Goal: Information Seeking & Learning: Understand process/instructions

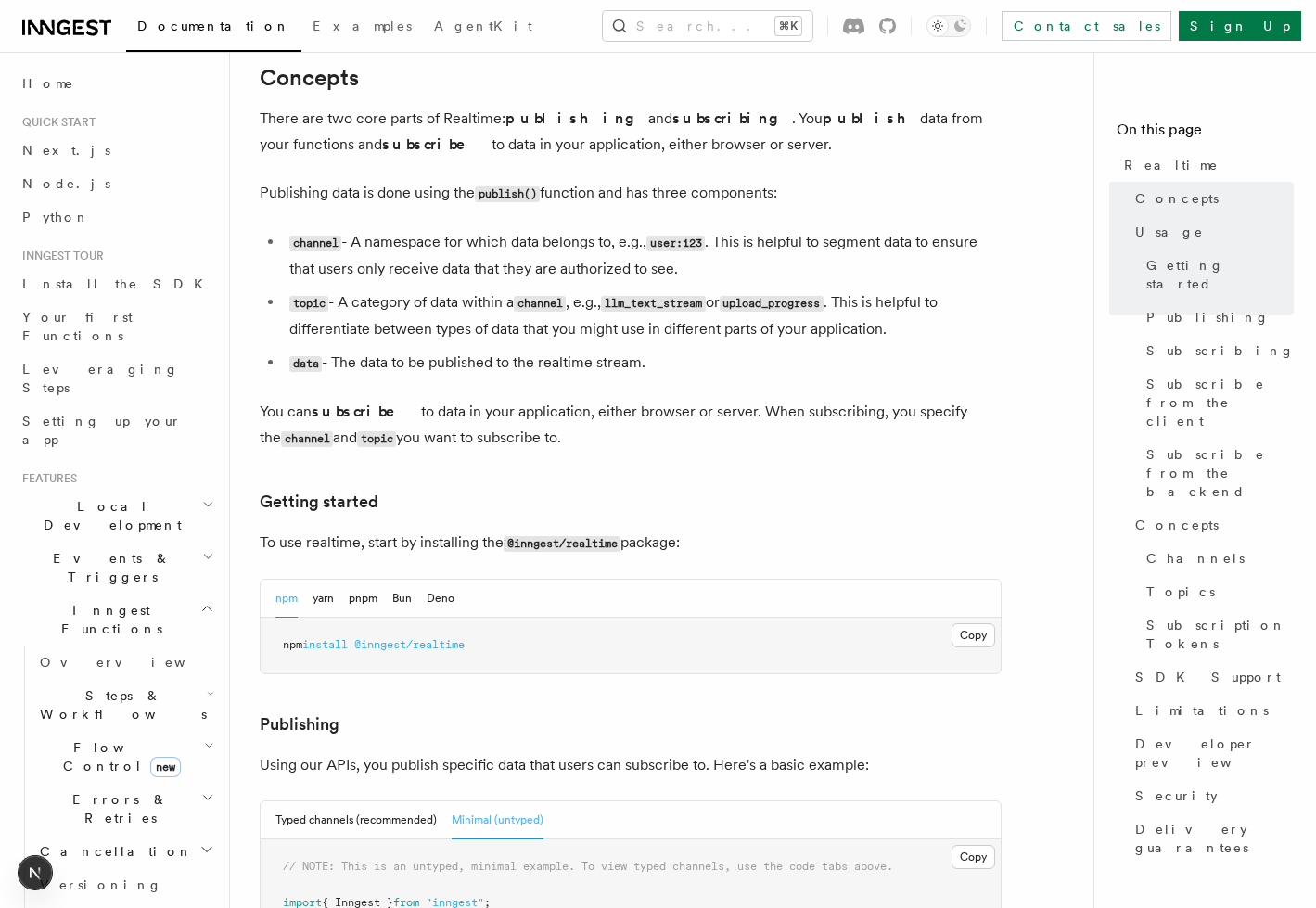
scroll to position [747, 0]
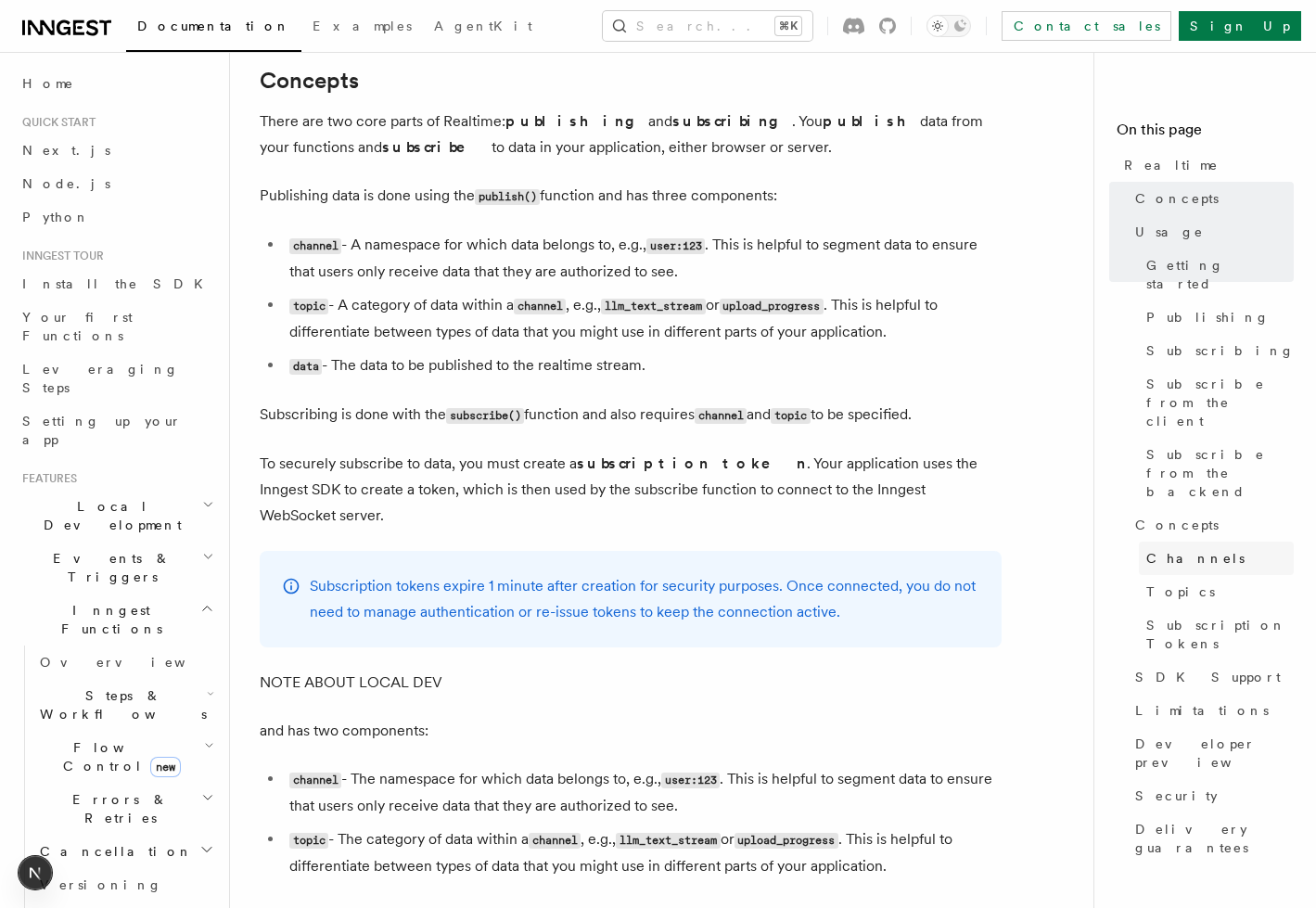
click at [1157, 549] on span "Channels" at bounding box center [1195, 559] width 99 height 19
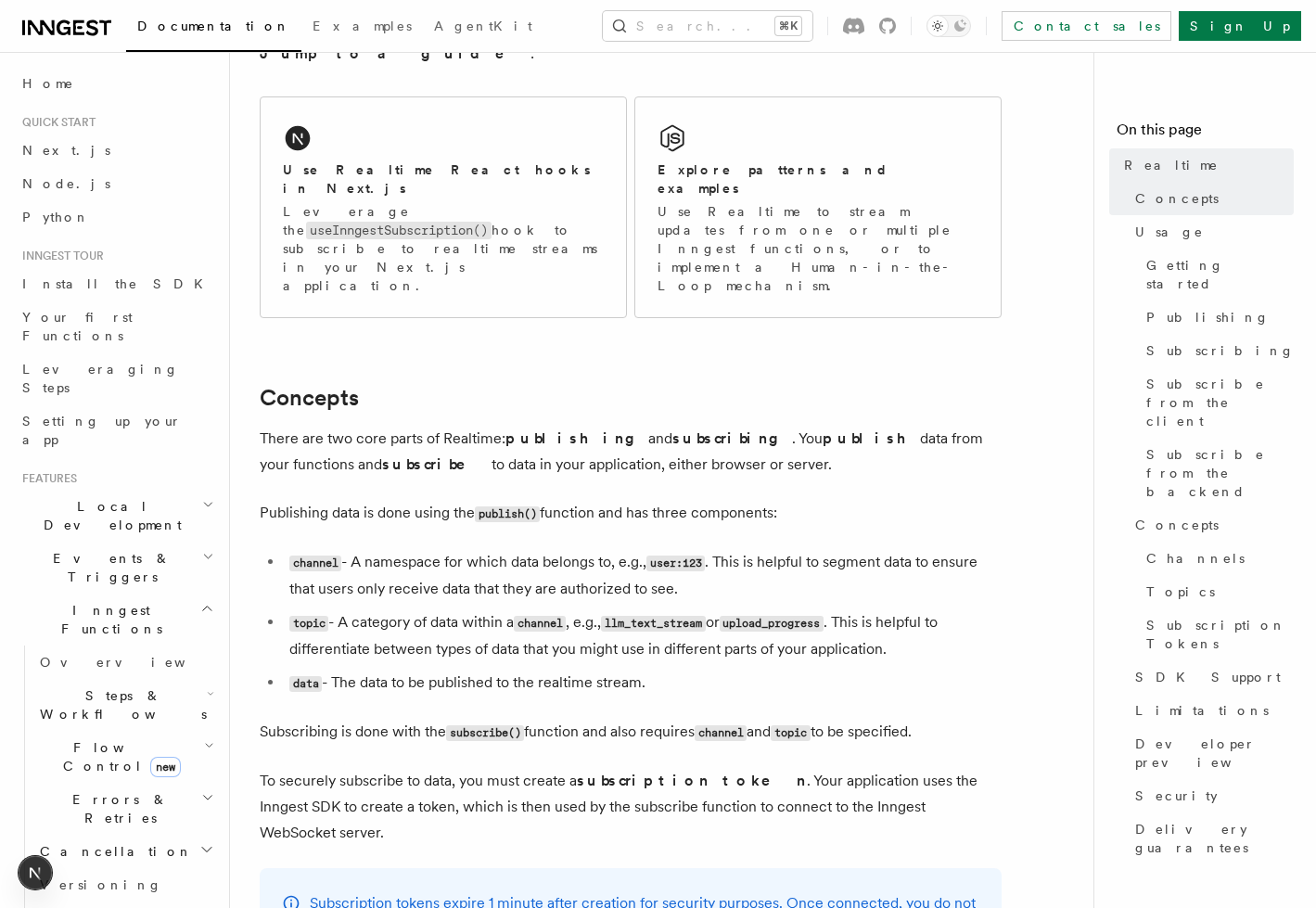
scroll to position [427, 0]
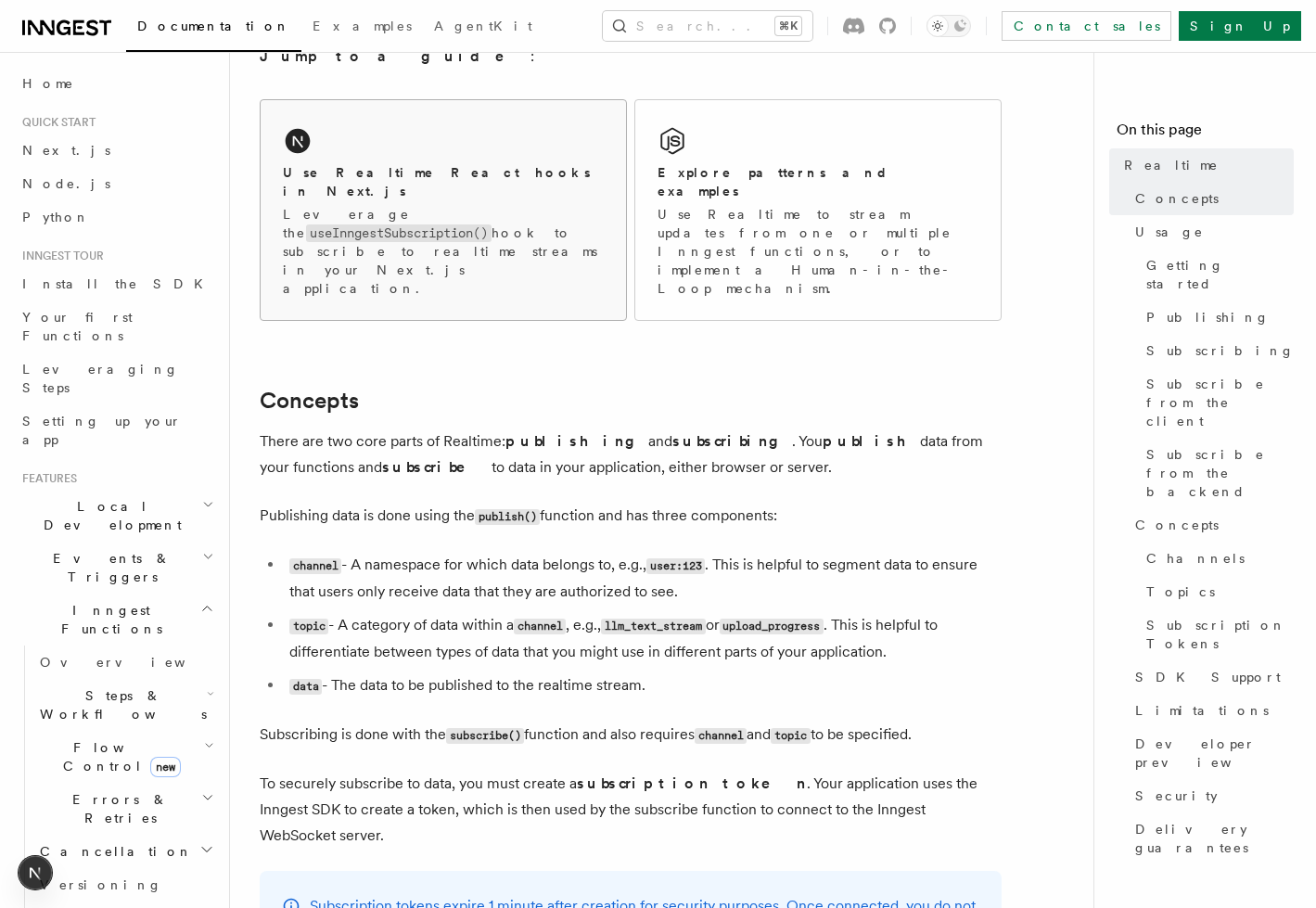
click at [416, 219] on p "Leverage the useInngestSubscription() hook to subscribe to realtime streams in …" at bounding box center [443, 251] width 321 height 93
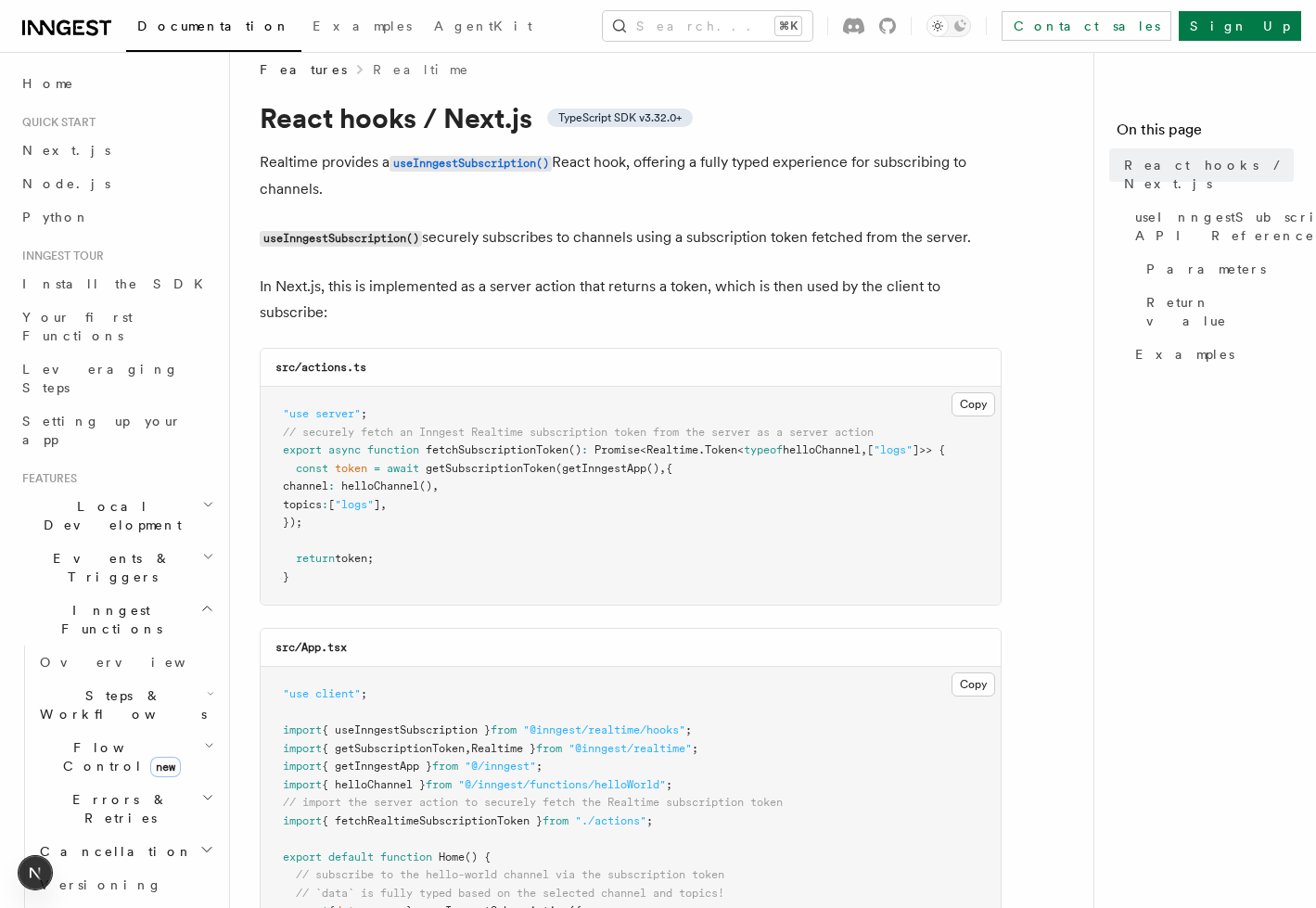
scroll to position [29, 0]
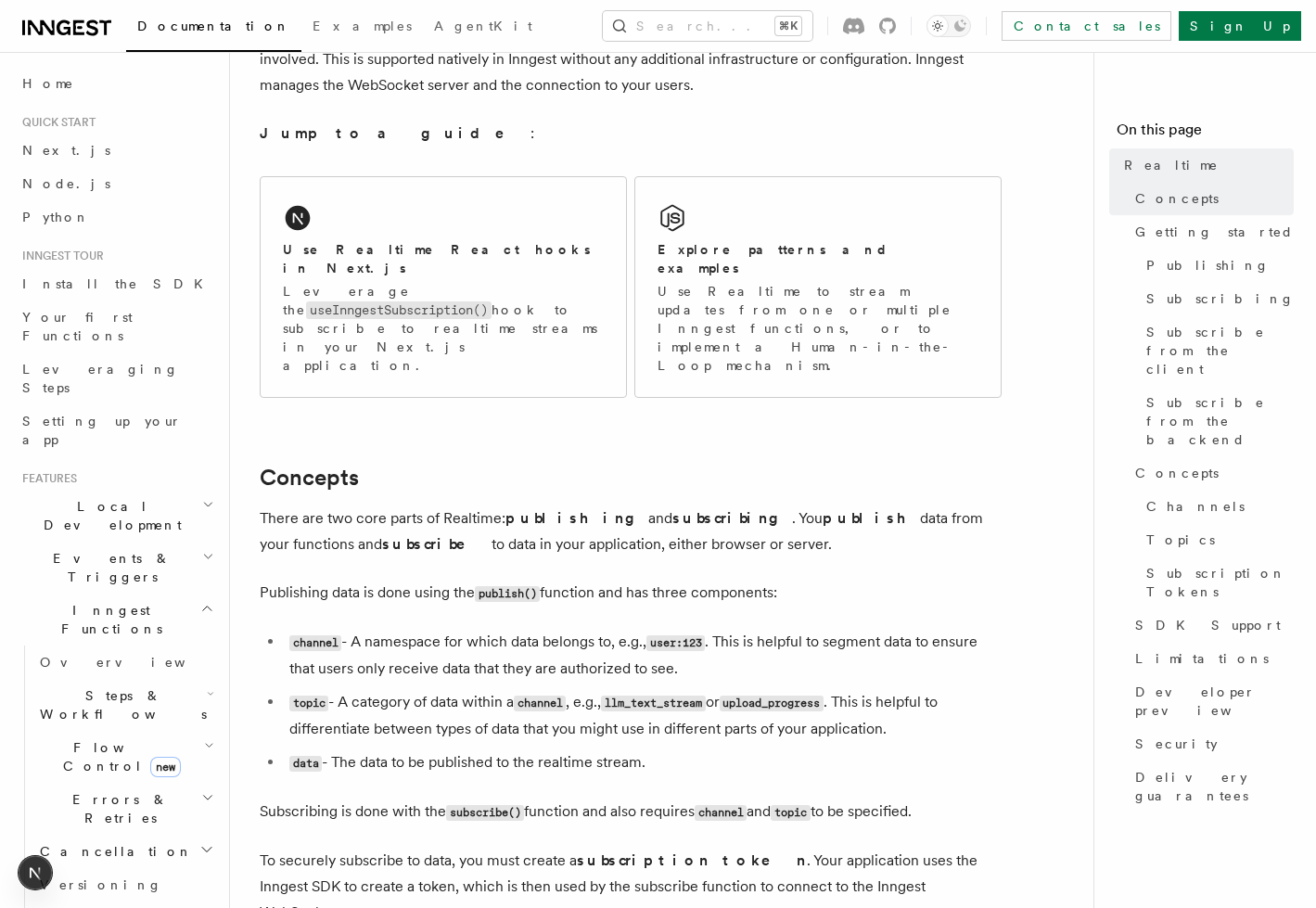
scroll to position [348, 0]
click at [754, 227] on div "Explore patterns and examples Use Realtime to stream updates from one or multip…" at bounding box center [817, 289] width 365 height 220
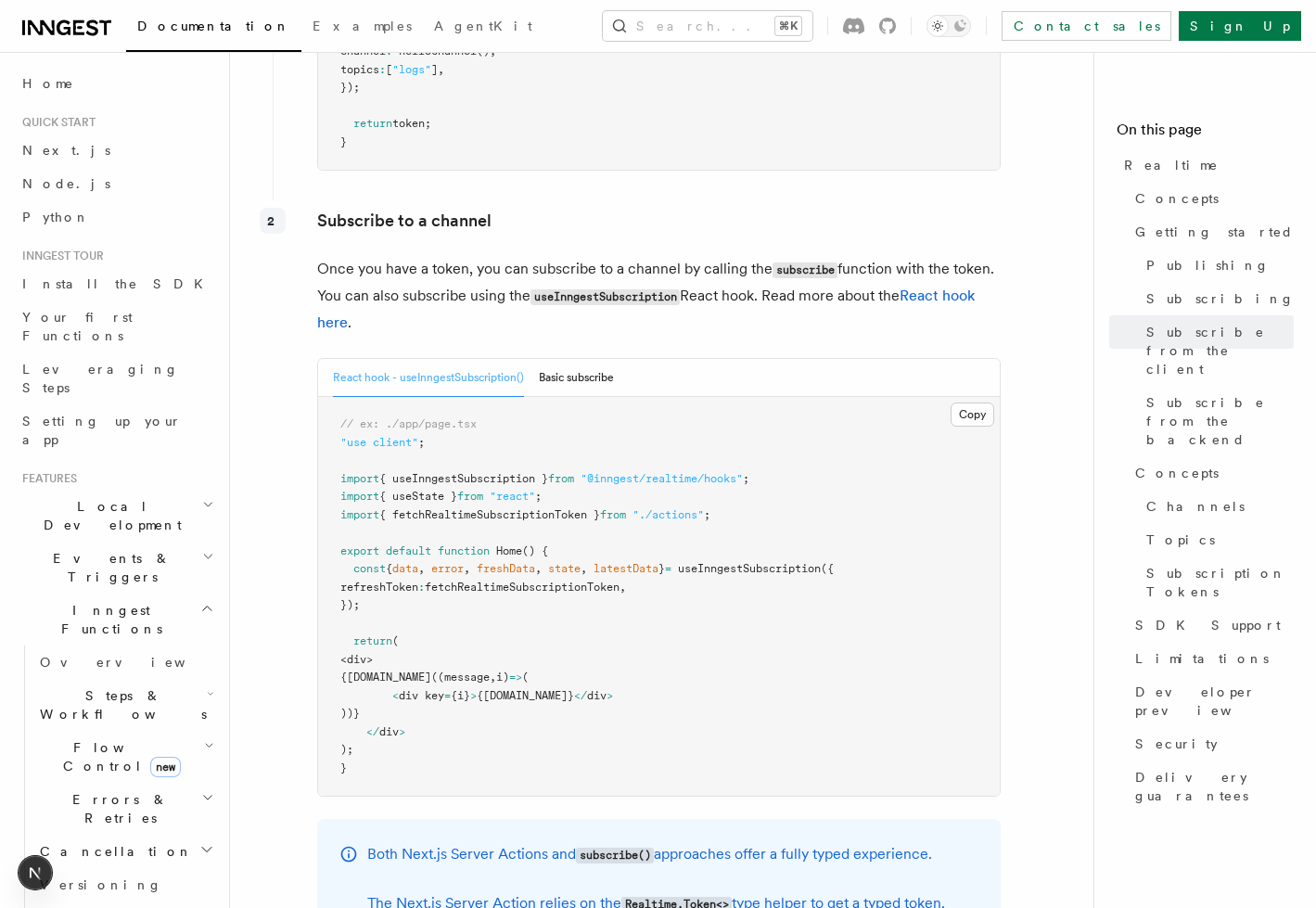
scroll to position [3472, 0]
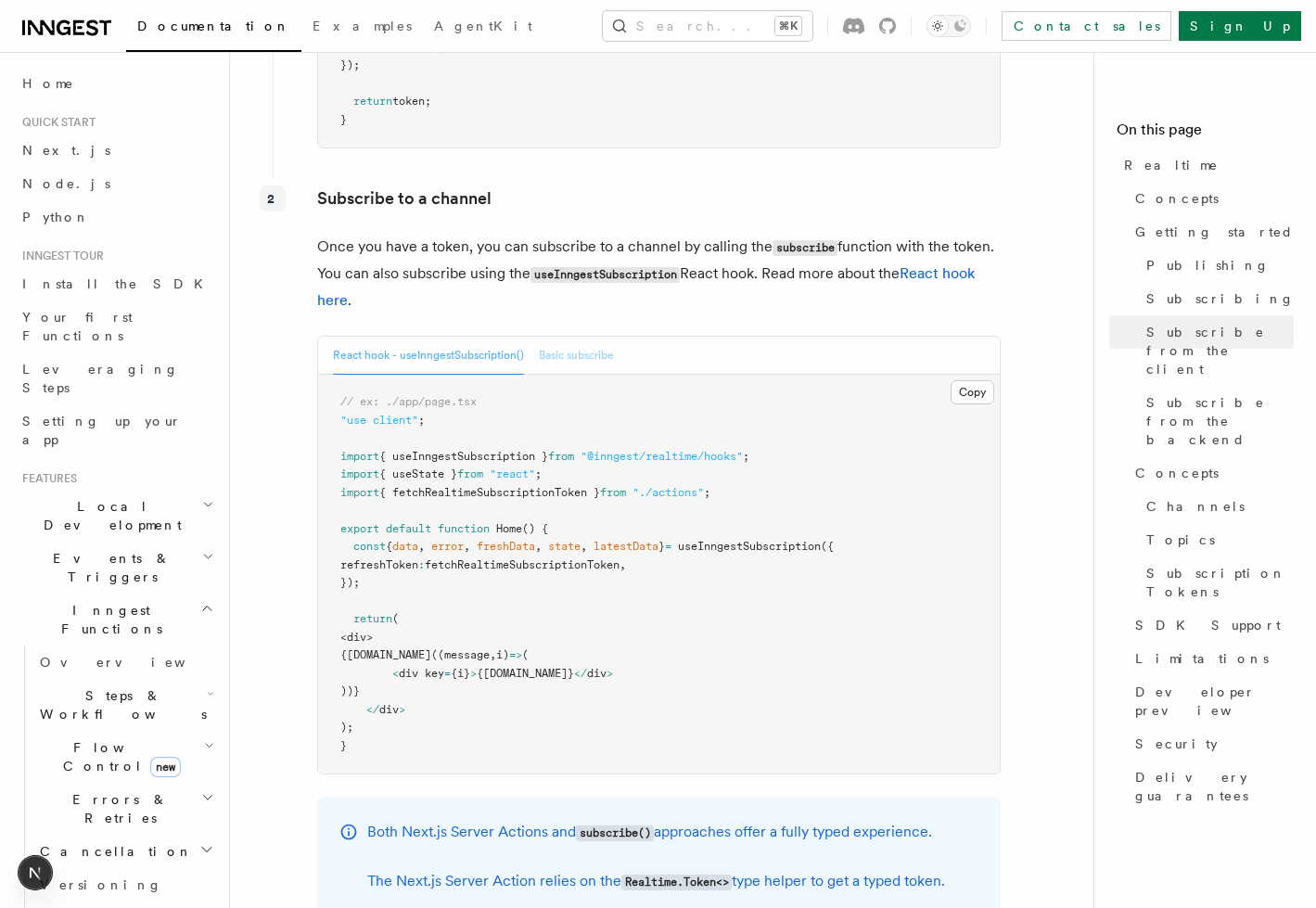
click at [574, 336] on button "Basic subscribe" at bounding box center [577, 355] width 75 height 38
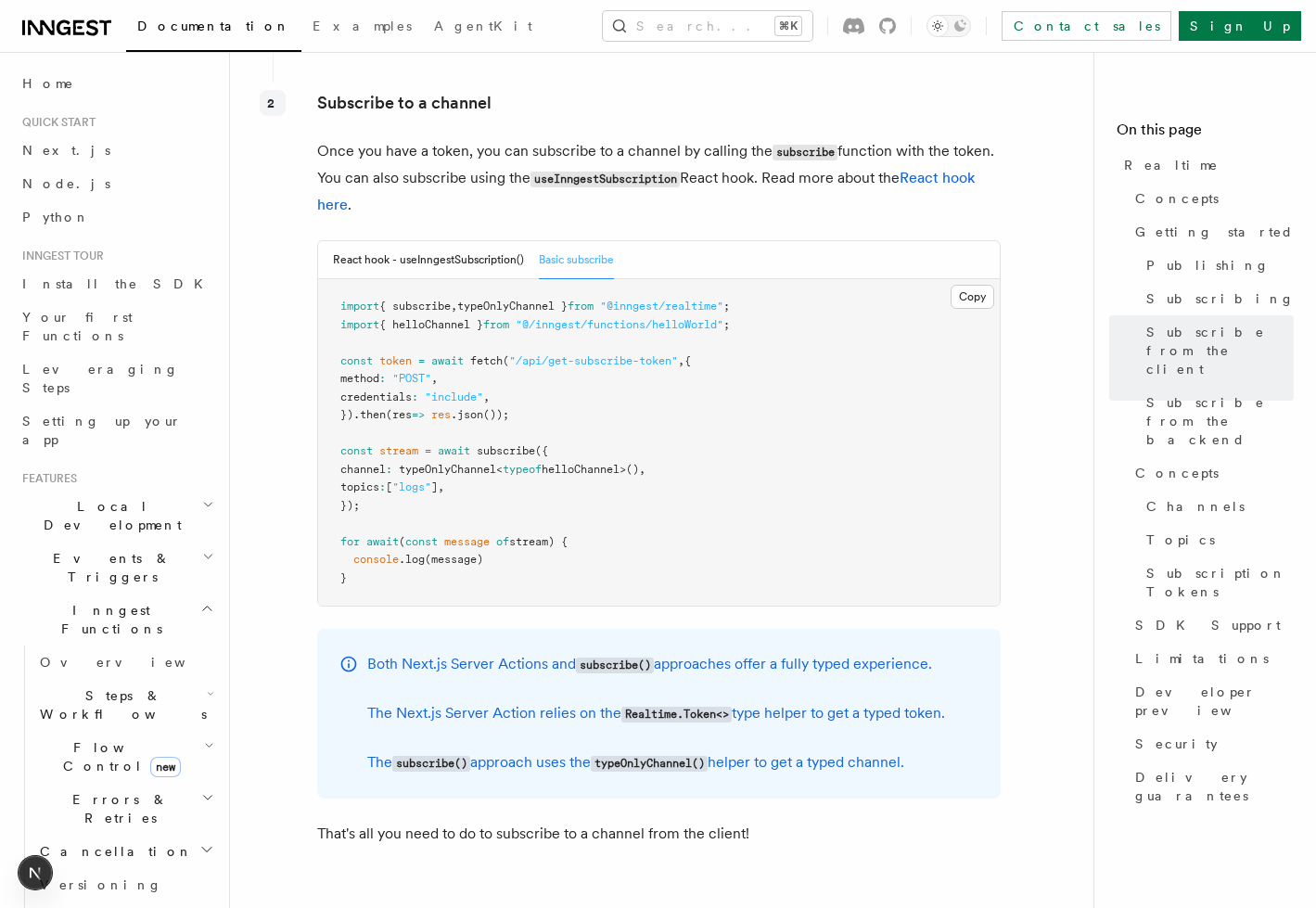
scroll to position [3456, 0]
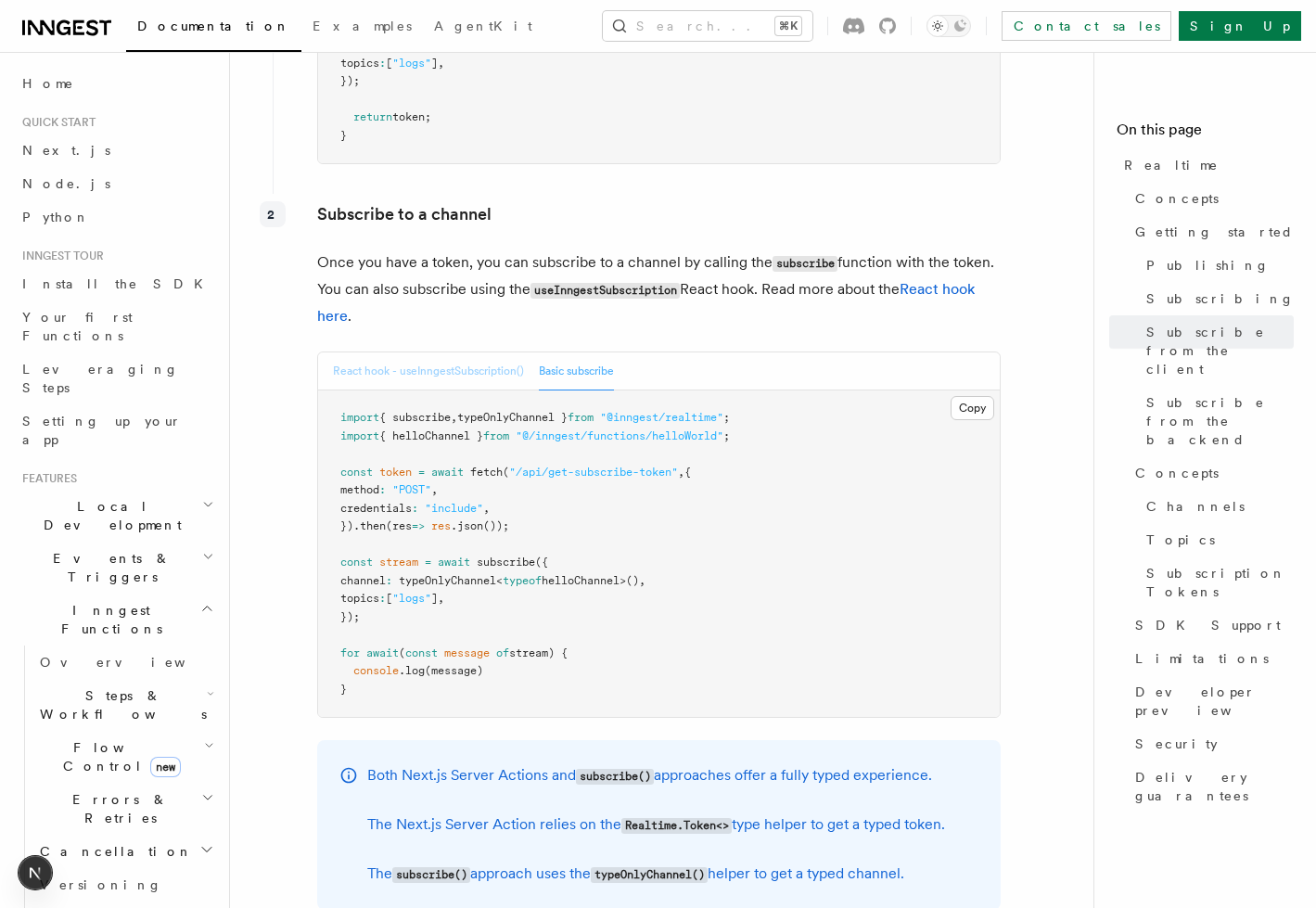
click at [428, 352] on button "React hook - useInngestSubscription()" at bounding box center [427, 371] width 191 height 38
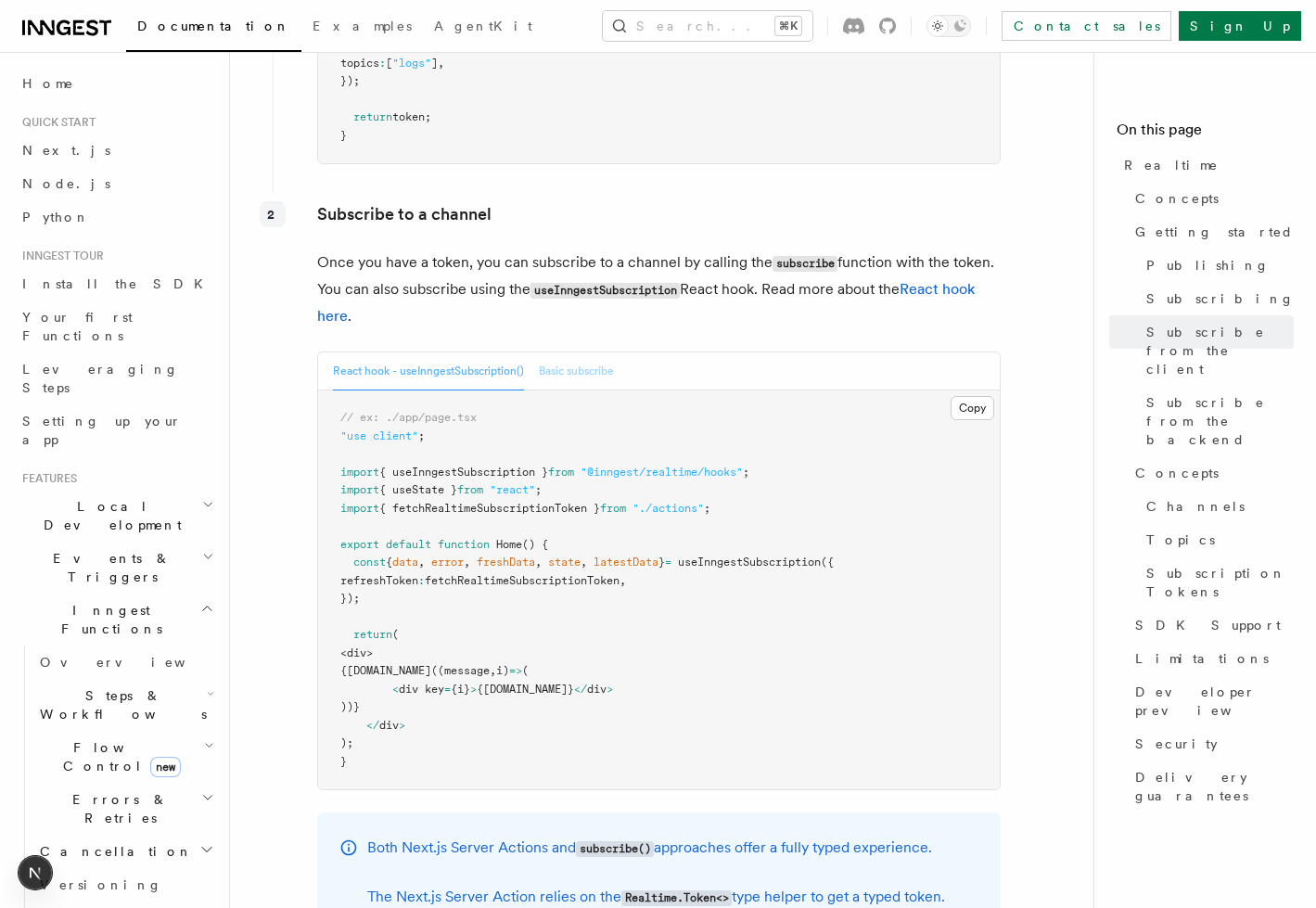
click at [596, 352] on button "Basic subscribe" at bounding box center [577, 371] width 75 height 38
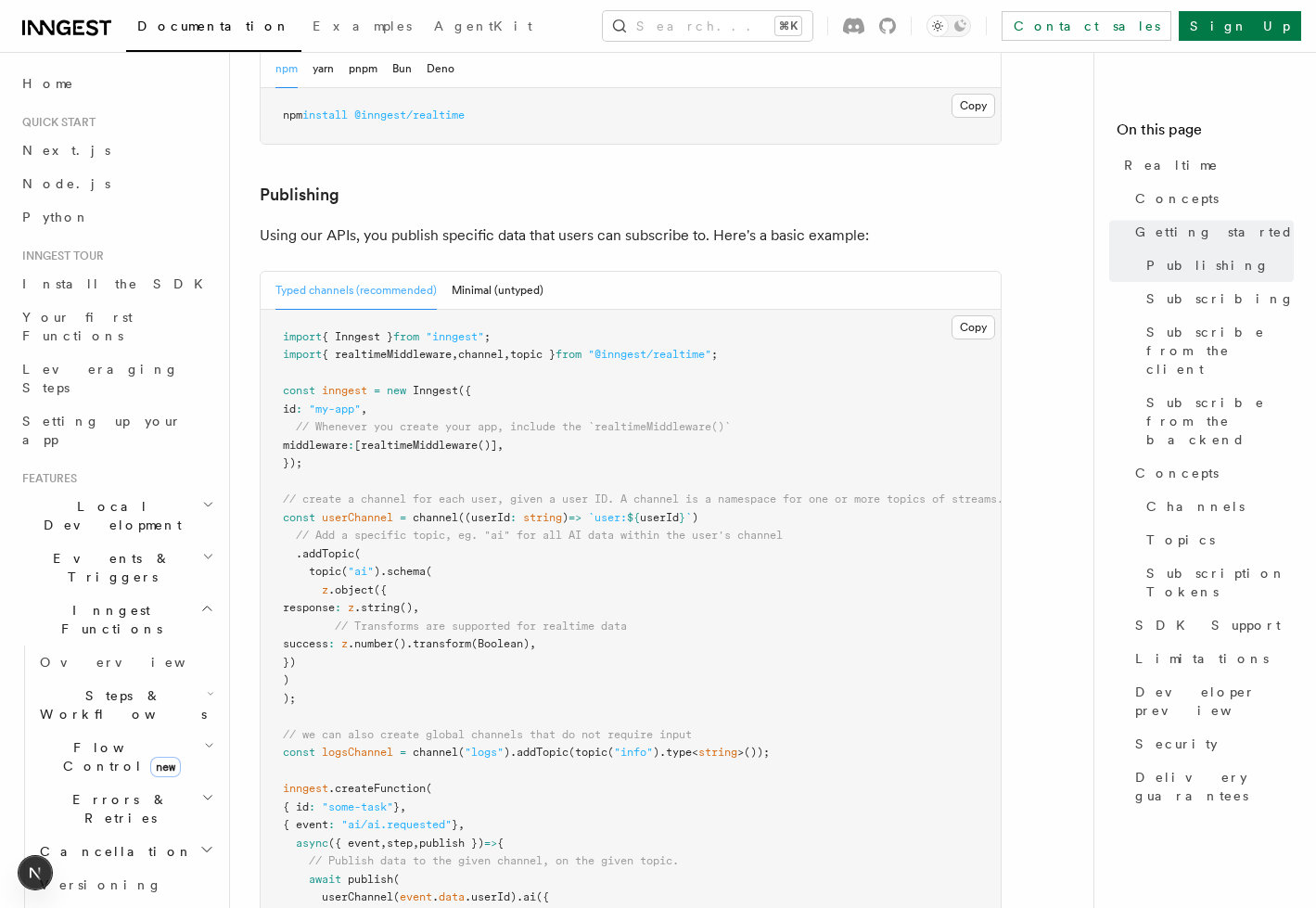
scroll to position [1731, 0]
click at [512, 272] on button "Minimal (untyped)" at bounding box center [498, 291] width 92 height 38
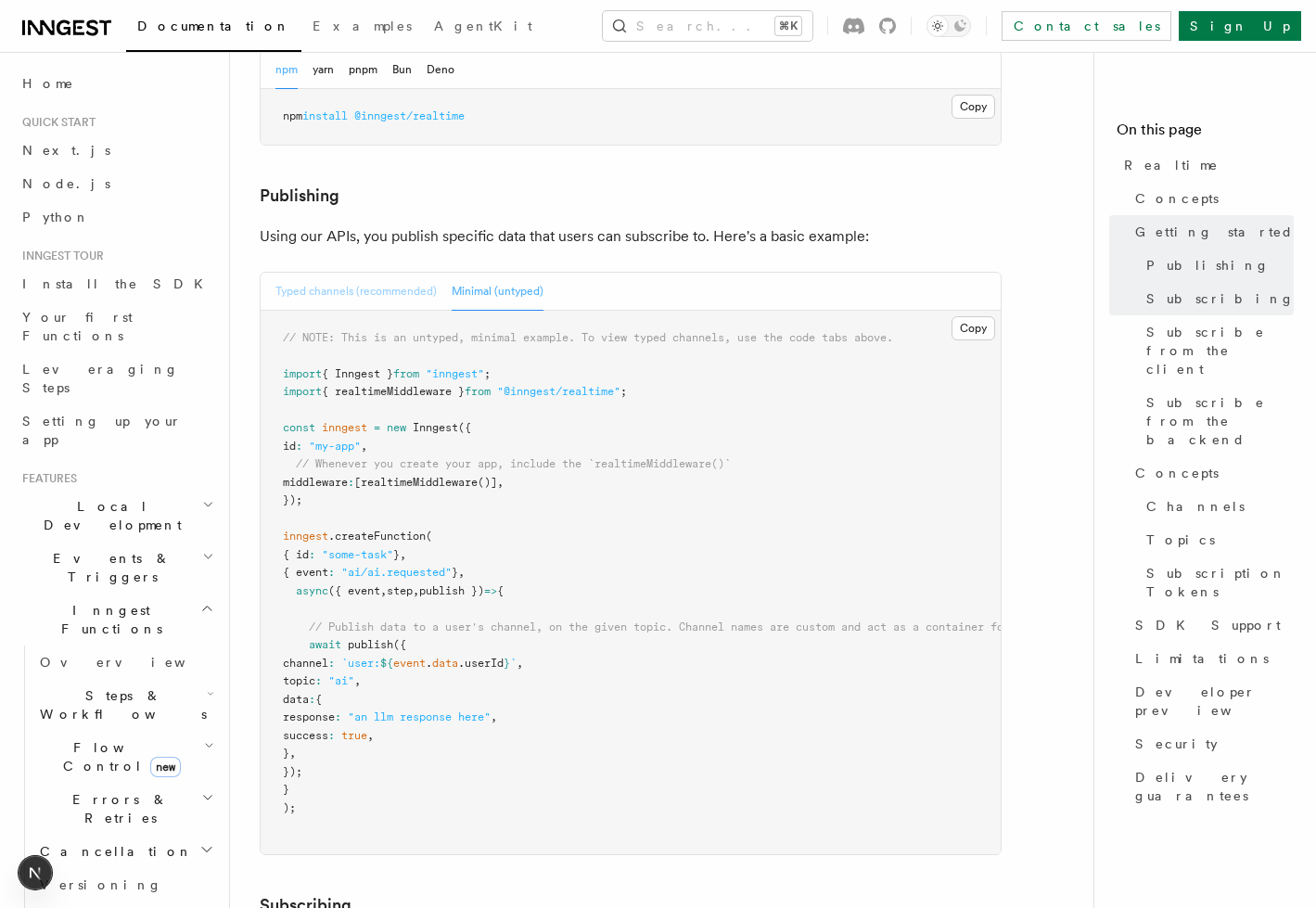
click at [394, 272] on button "Typed channels (recommended)" at bounding box center [356, 291] width 162 height 38
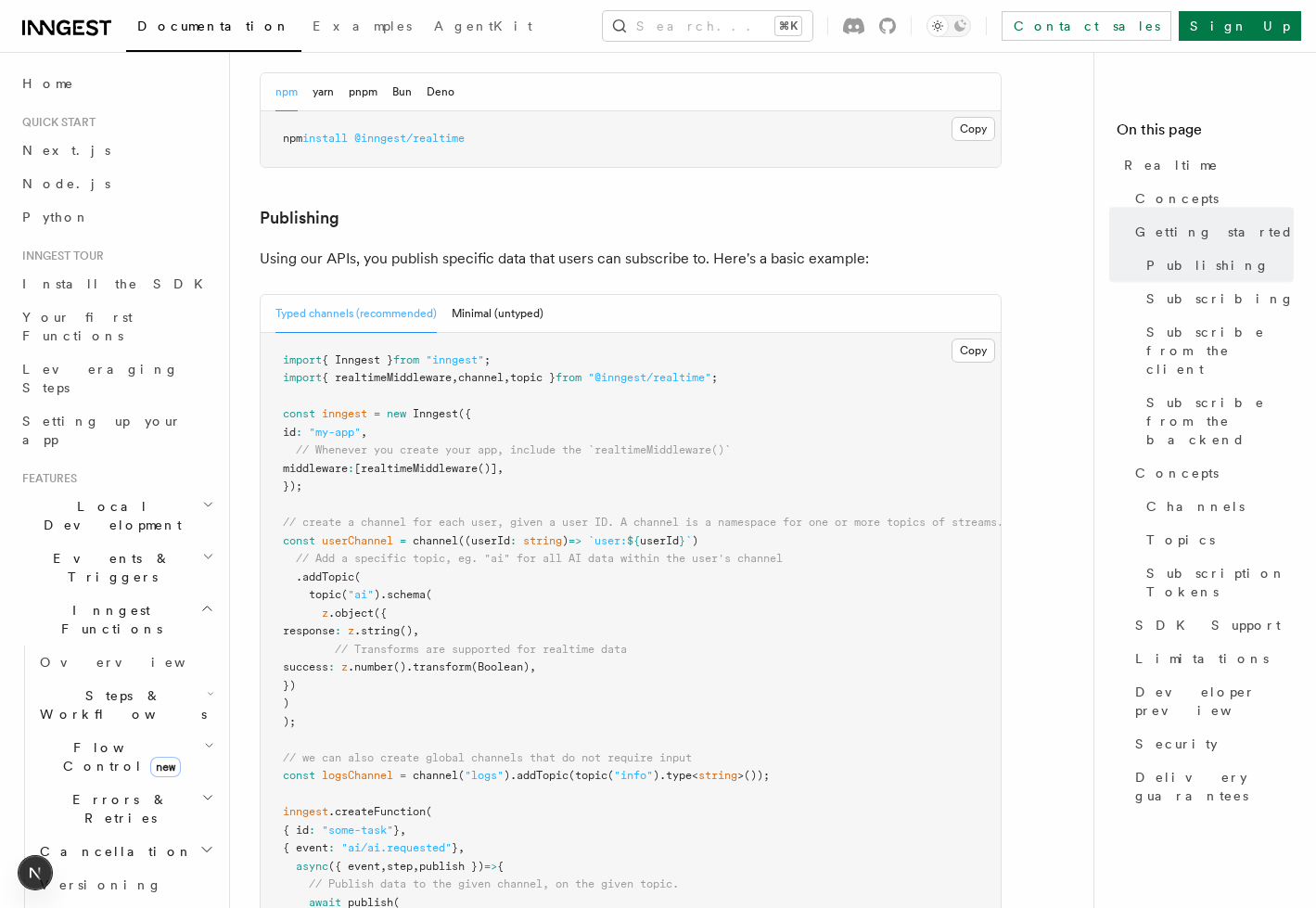
scroll to position [1710, 0]
drag, startPoint x: 401, startPoint y: 457, endPoint x: 495, endPoint y: 635, distance: 201.3
click at [494, 635] on pre "import { Inngest } from "inngest" ; import { realtimeMiddleware , channel , top…" at bounding box center [630, 712] width 740 height 761
click at [495, 635] on pre "import { Inngest } from "inngest" ; import { realtimeMiddleware , channel , top…" at bounding box center [630, 712] width 740 height 761
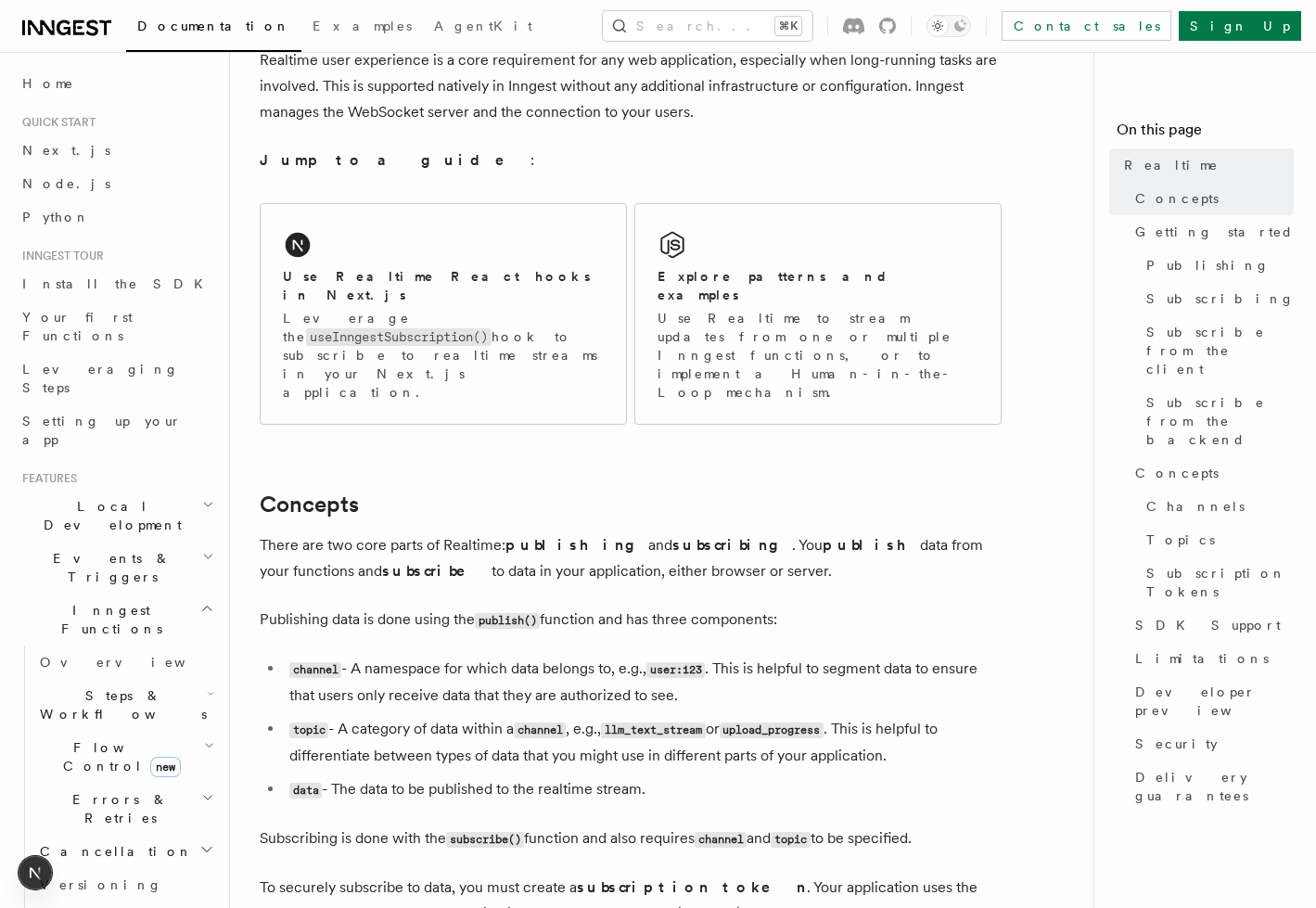
scroll to position [346, 0]
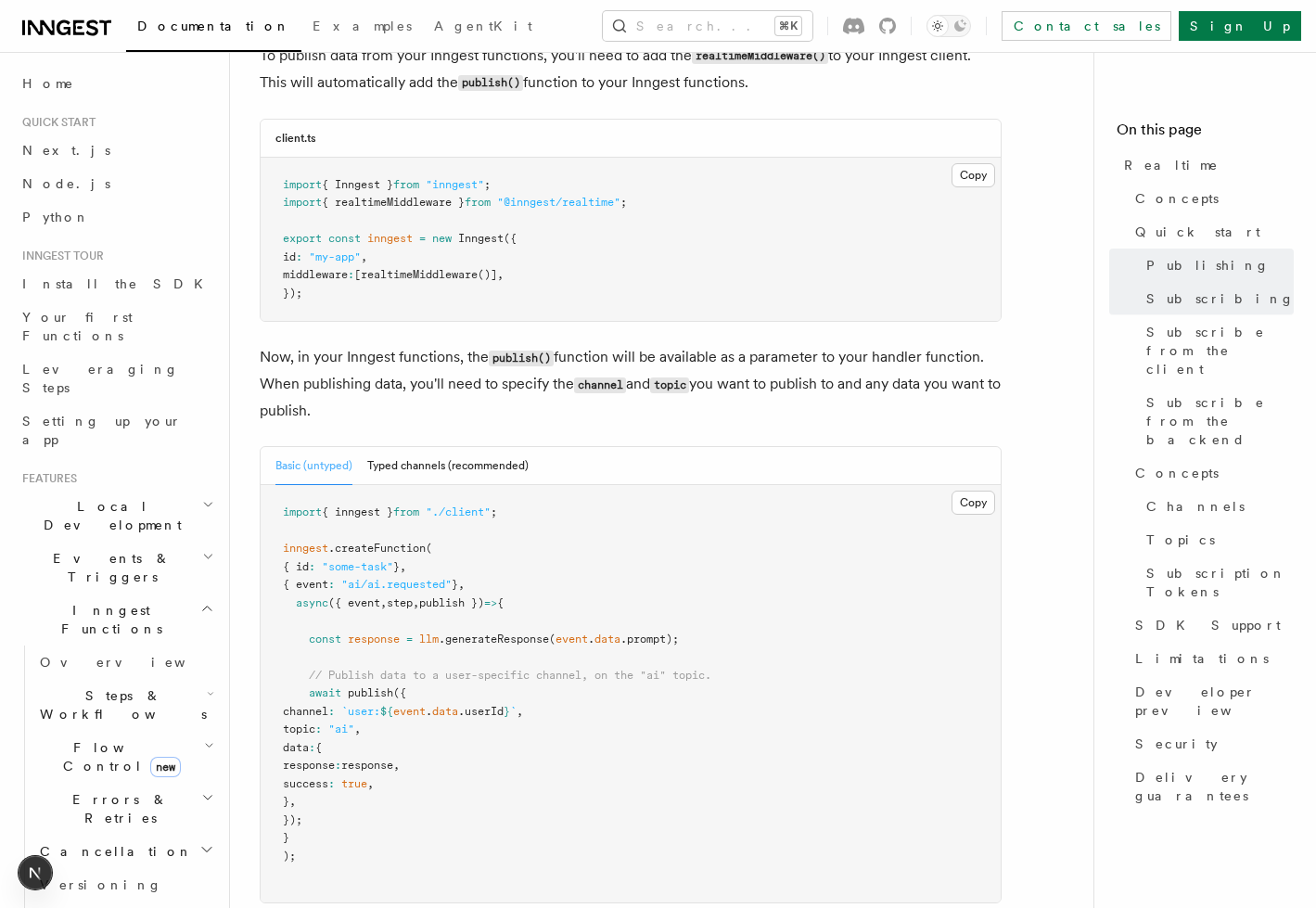
scroll to position [1677, 0]
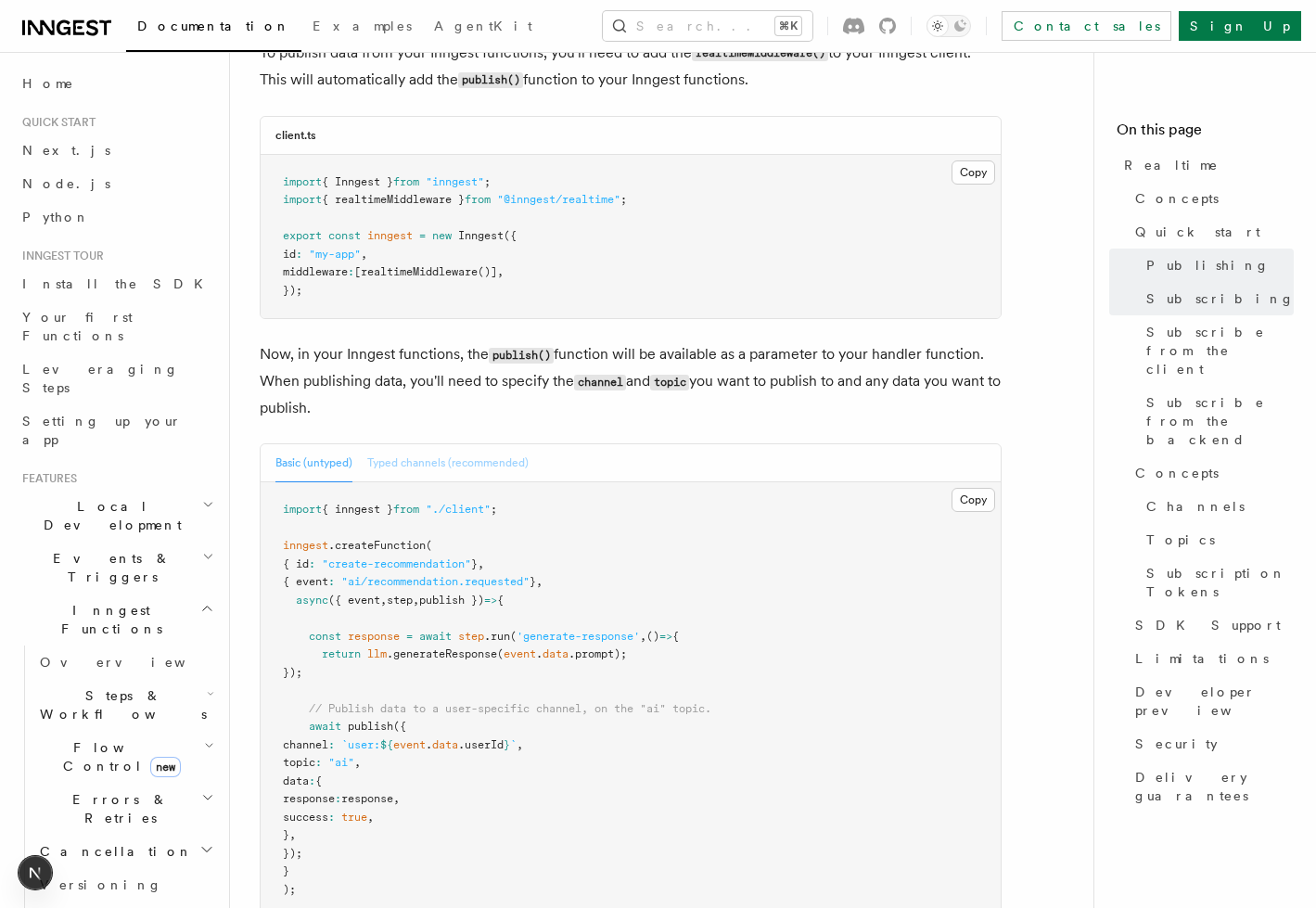
click at [483, 444] on button "Typed channels (recommended)" at bounding box center [448, 463] width 162 height 38
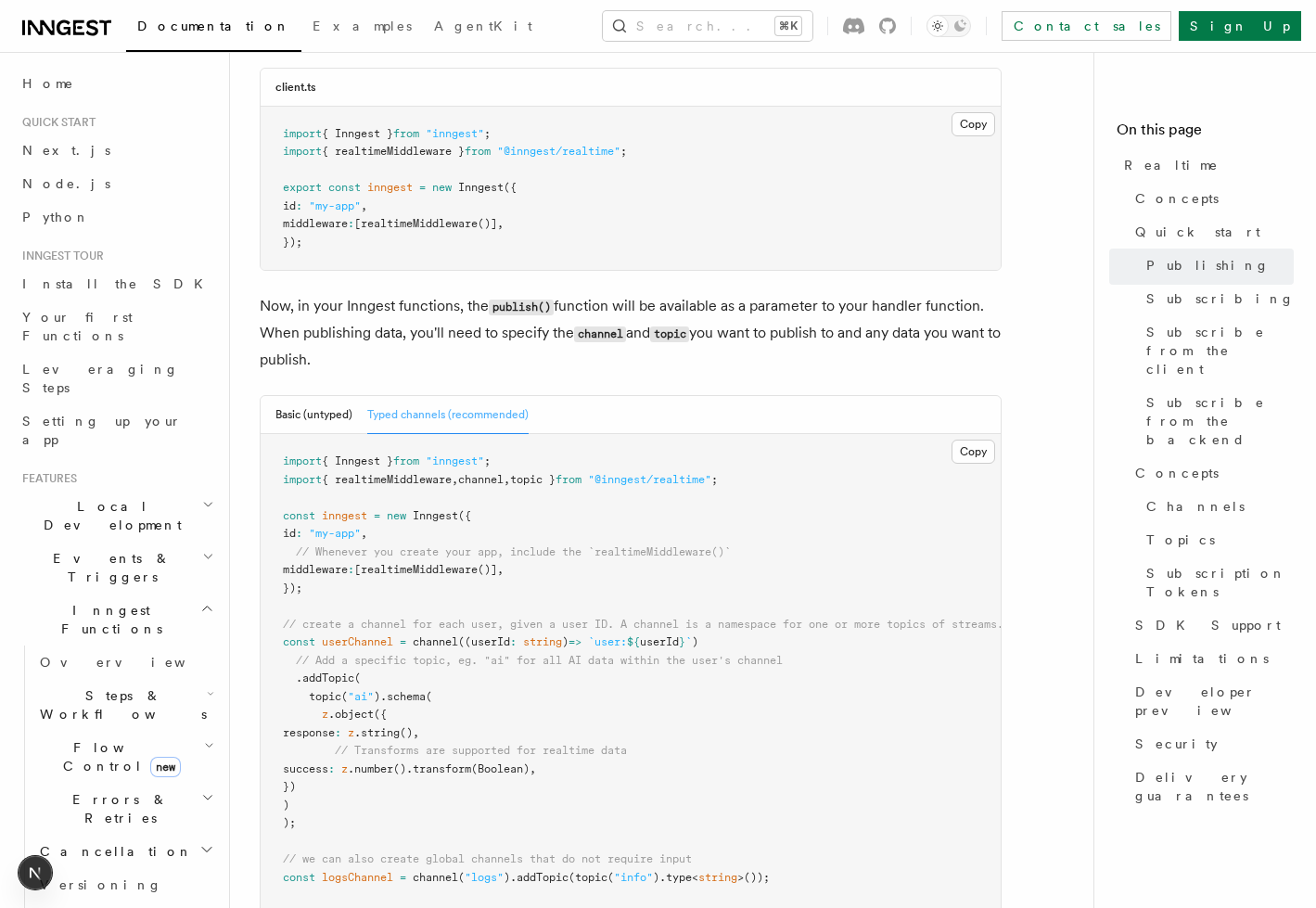
scroll to position [1729, 0]
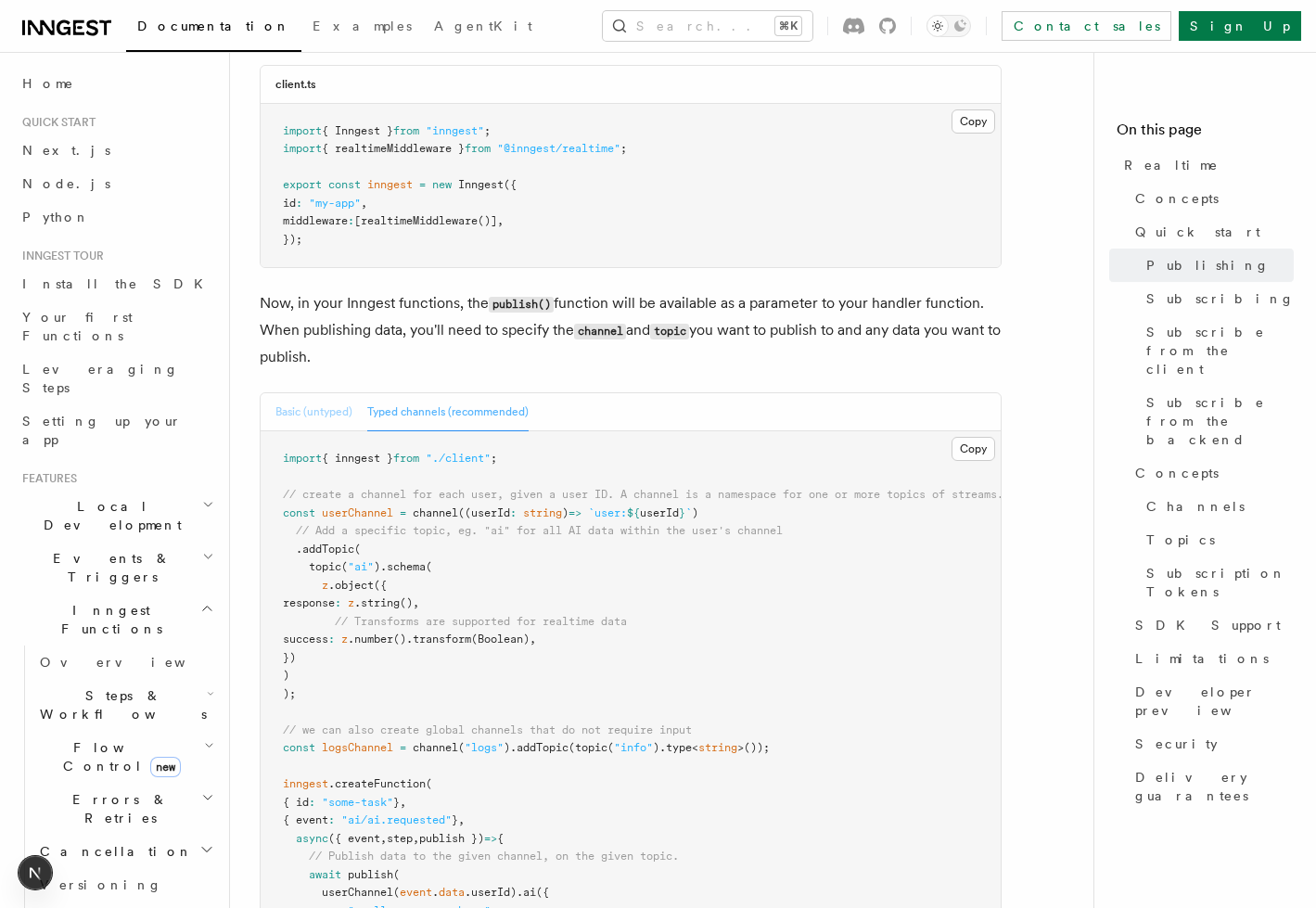
click at [325, 393] on button "Basic (untyped)" at bounding box center [314, 412] width 77 height 38
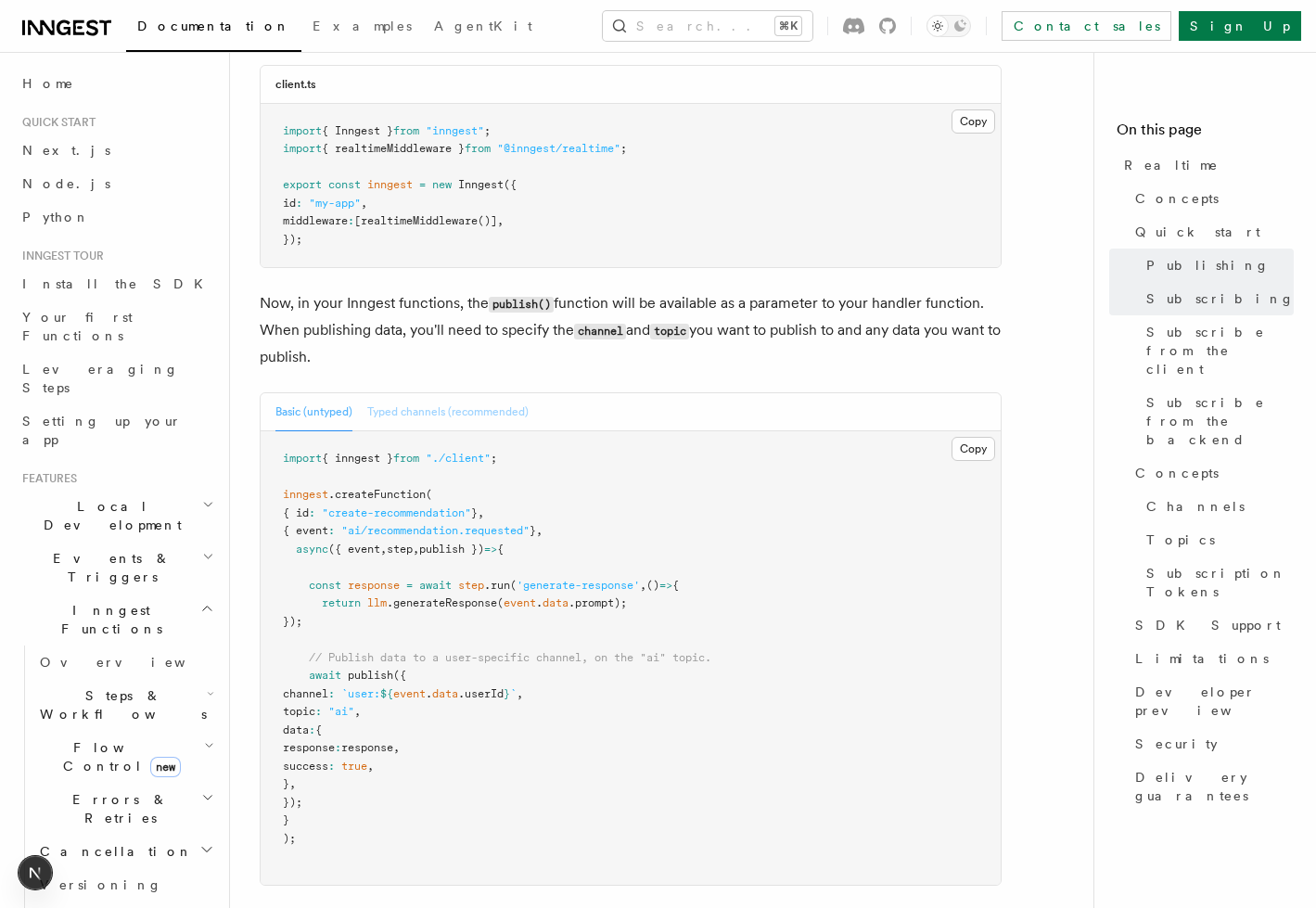
click at [454, 393] on button "Typed channels (recommended)" at bounding box center [448, 412] width 162 height 38
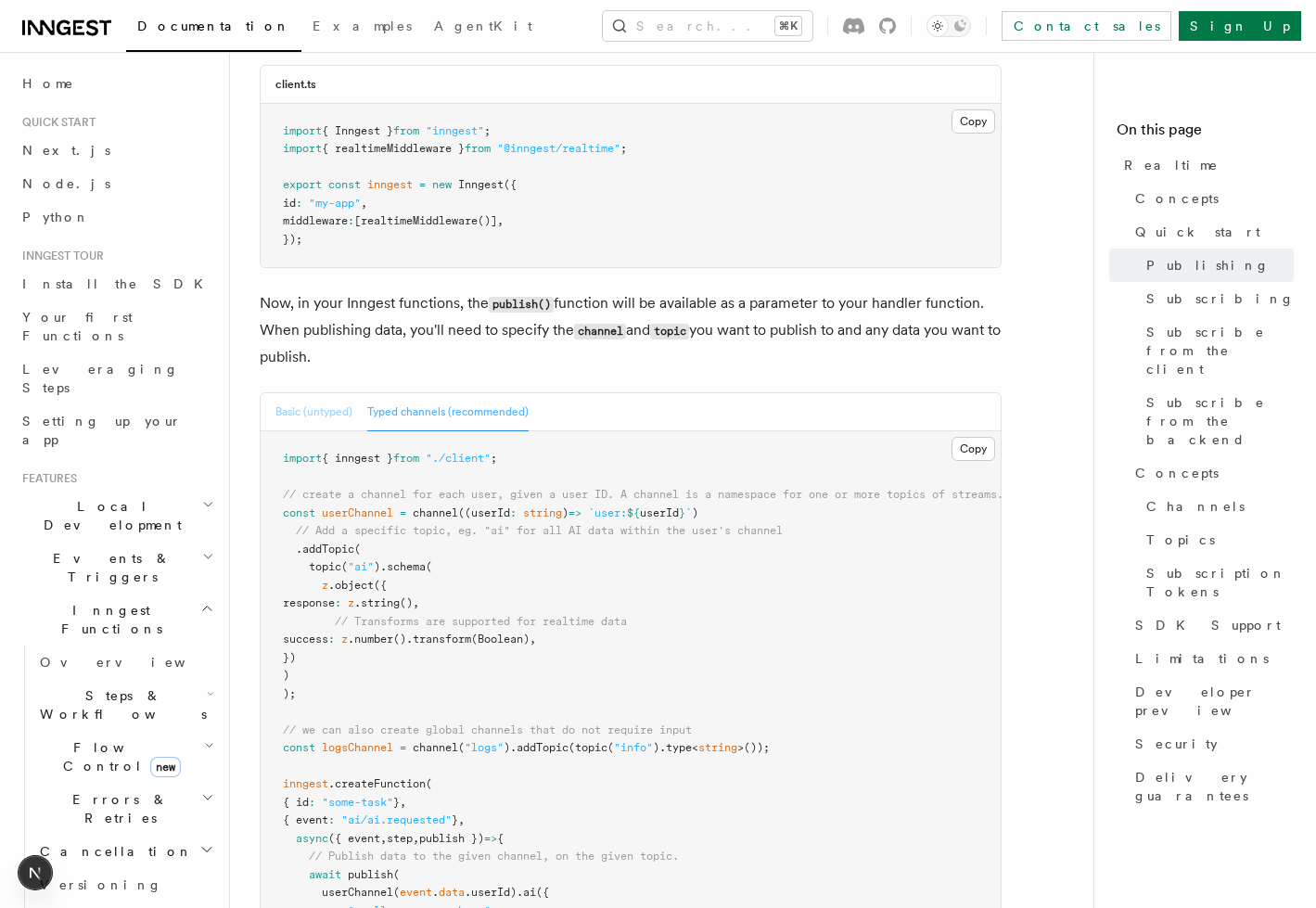
click at [347, 393] on button "Basic (untyped)" at bounding box center [314, 412] width 77 height 38
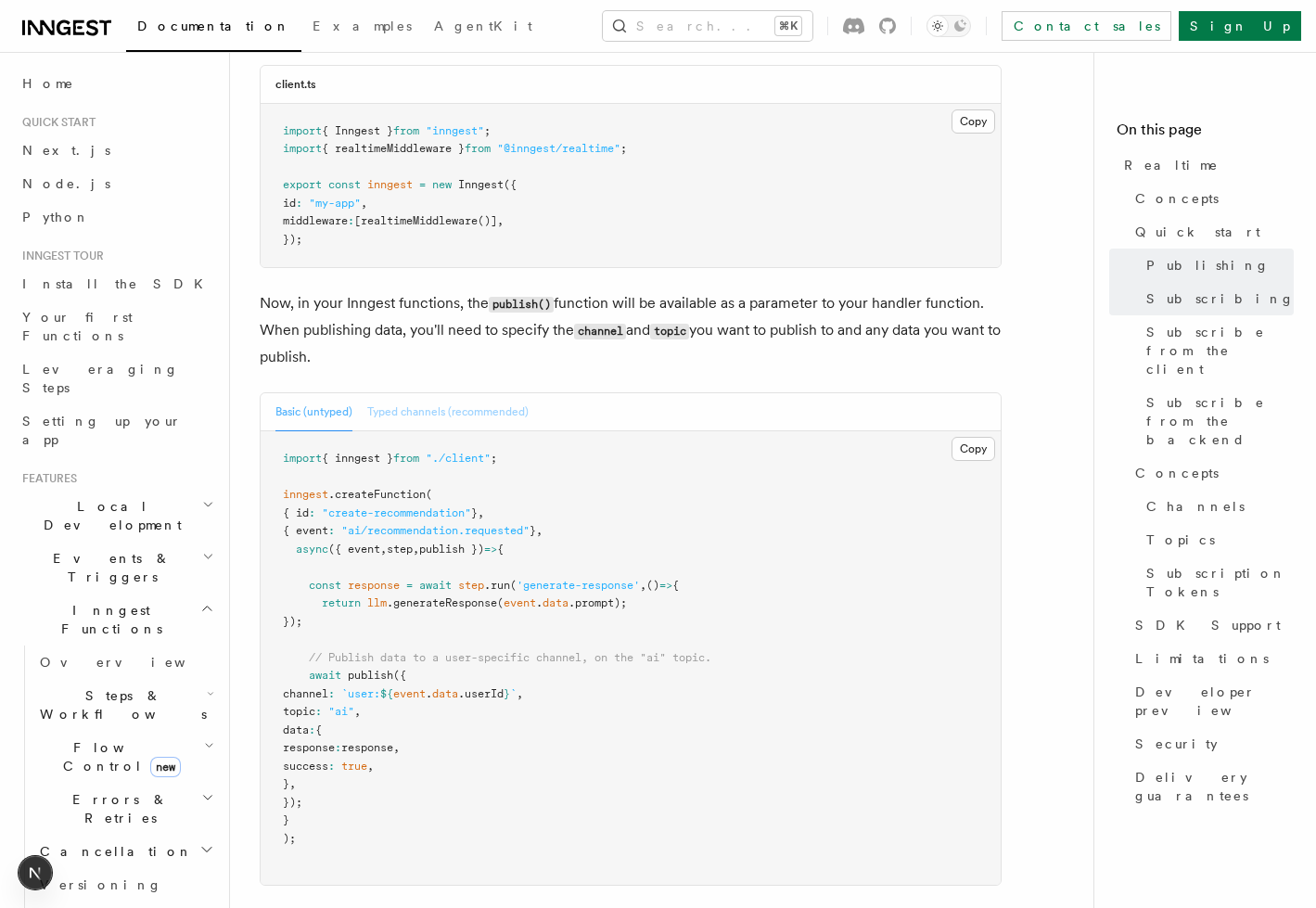
click at [419, 393] on button "Typed channels (recommended)" at bounding box center [448, 412] width 162 height 38
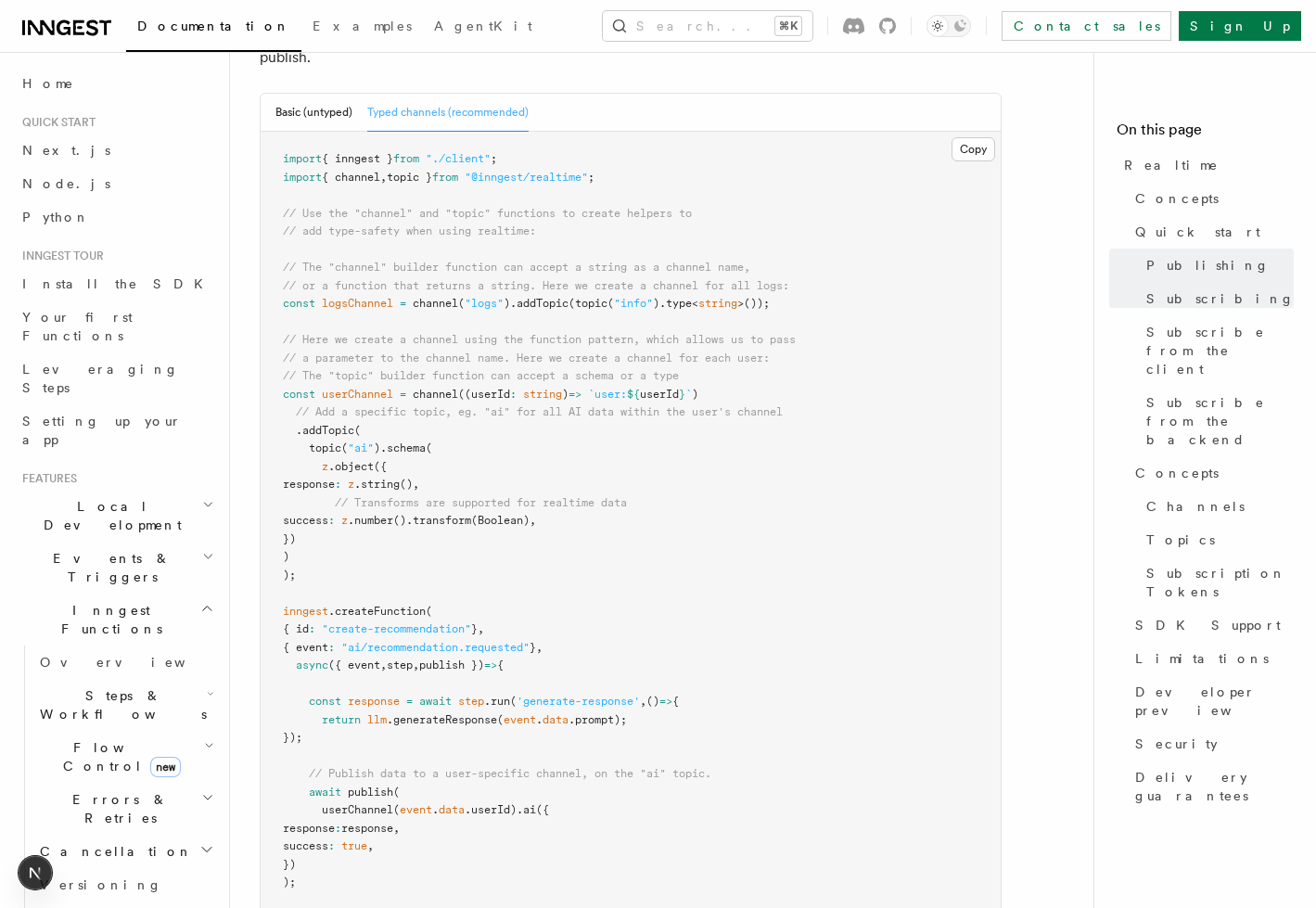
scroll to position [1891, 0]
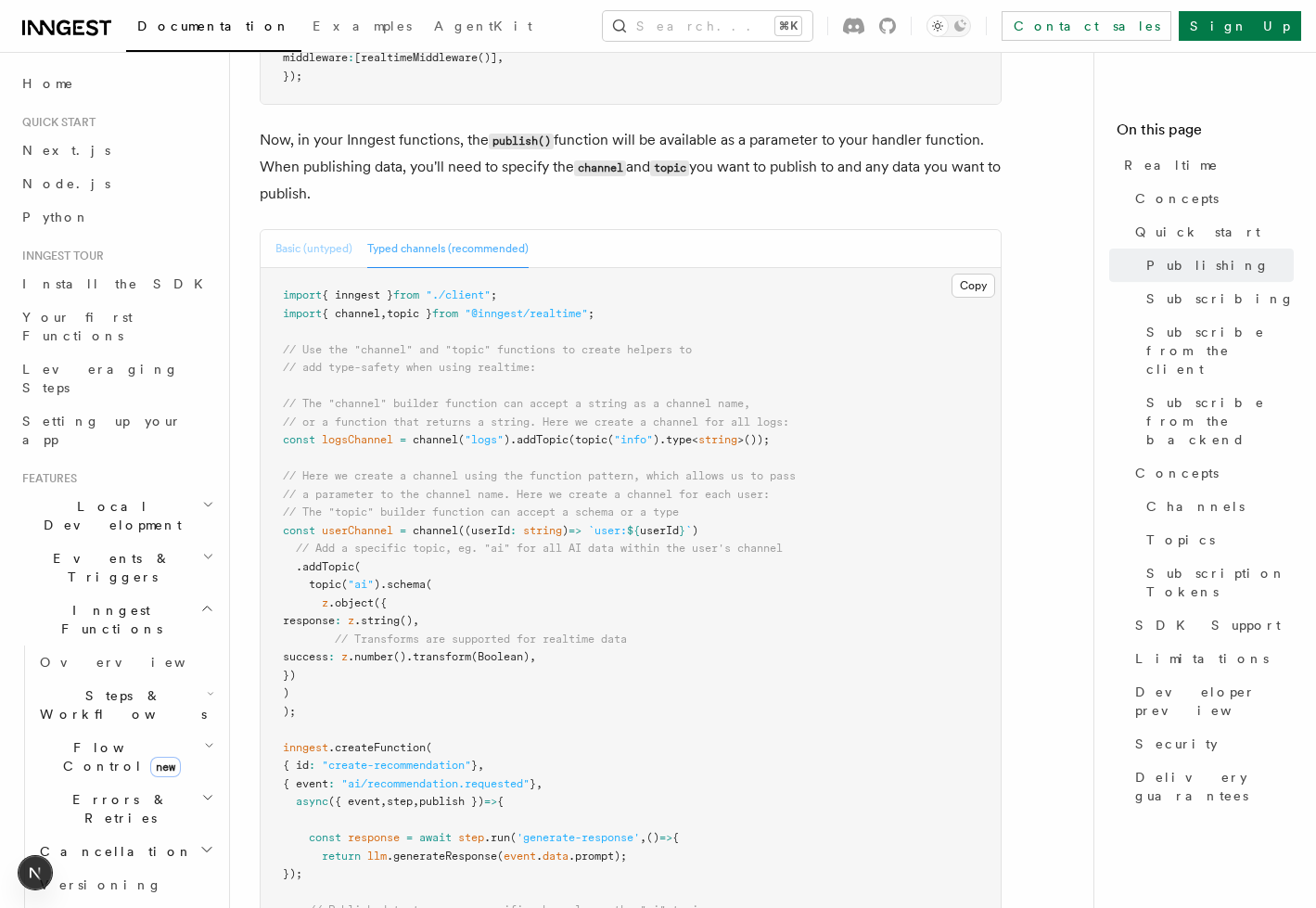
click at [320, 230] on button "Basic (untyped)" at bounding box center [314, 249] width 77 height 38
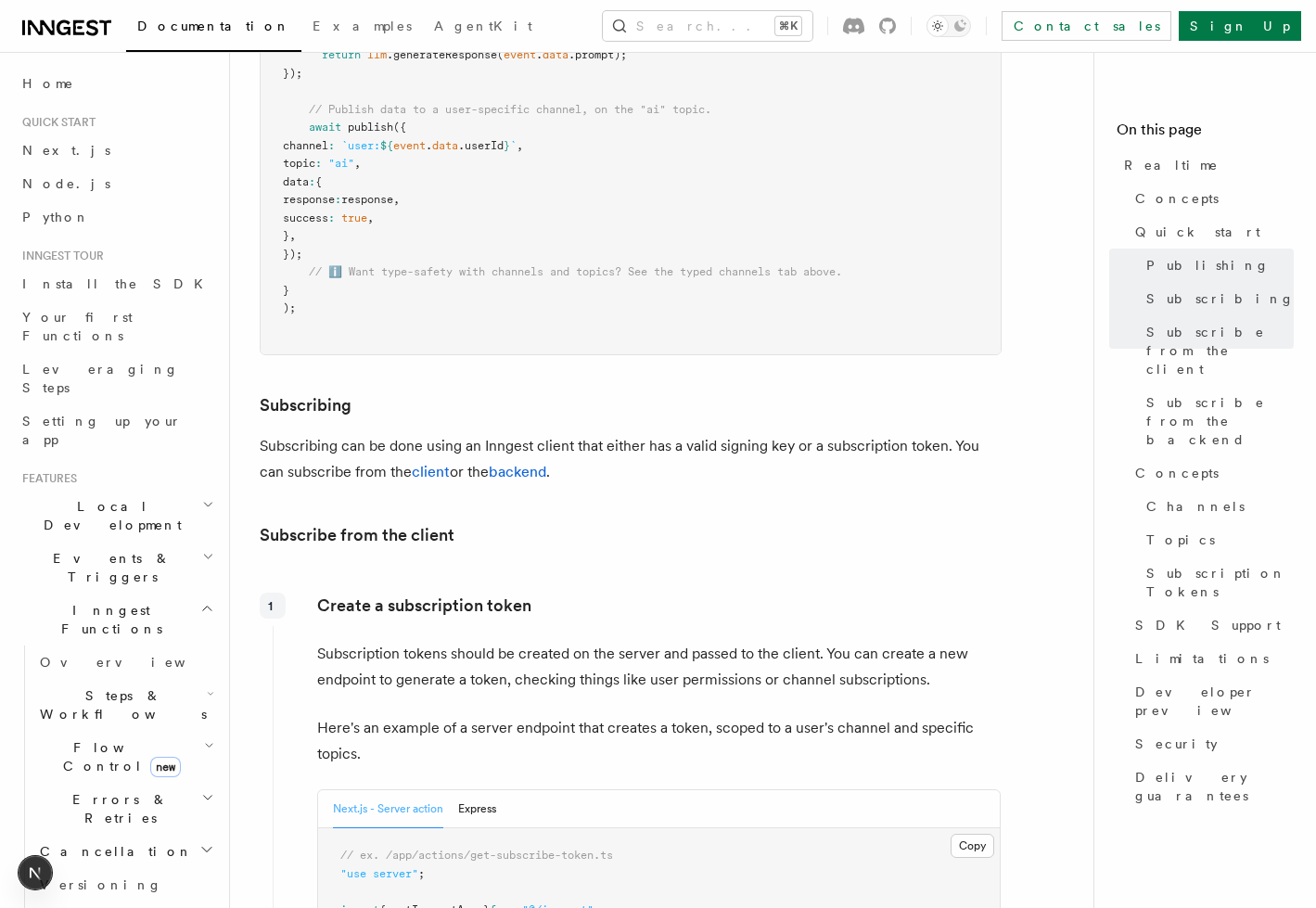
scroll to position [2301, 0]
click at [1164, 393] on span "Subscribe from the backend" at bounding box center [1219, 421] width 147 height 55
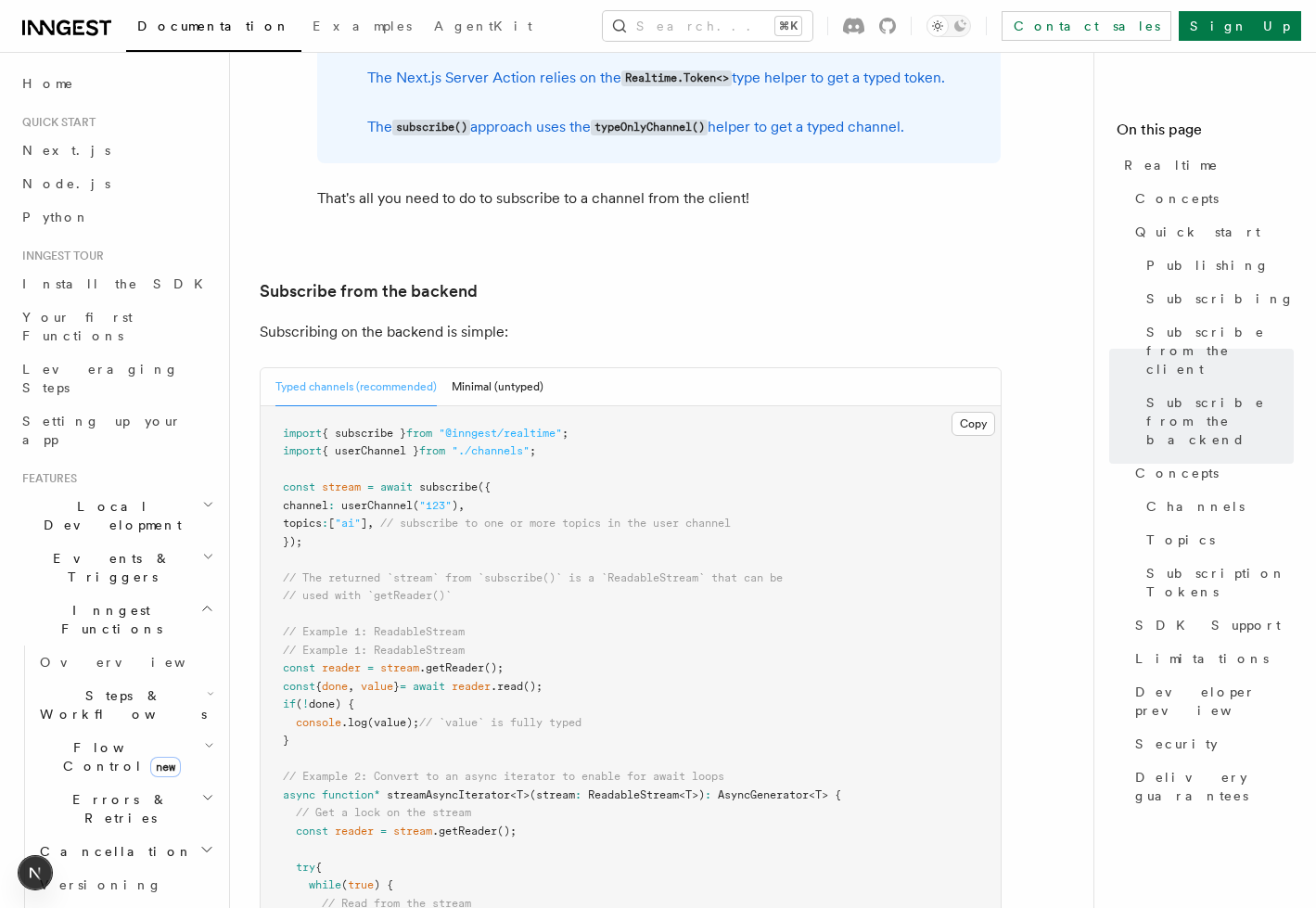
scroll to position [3879, 0]
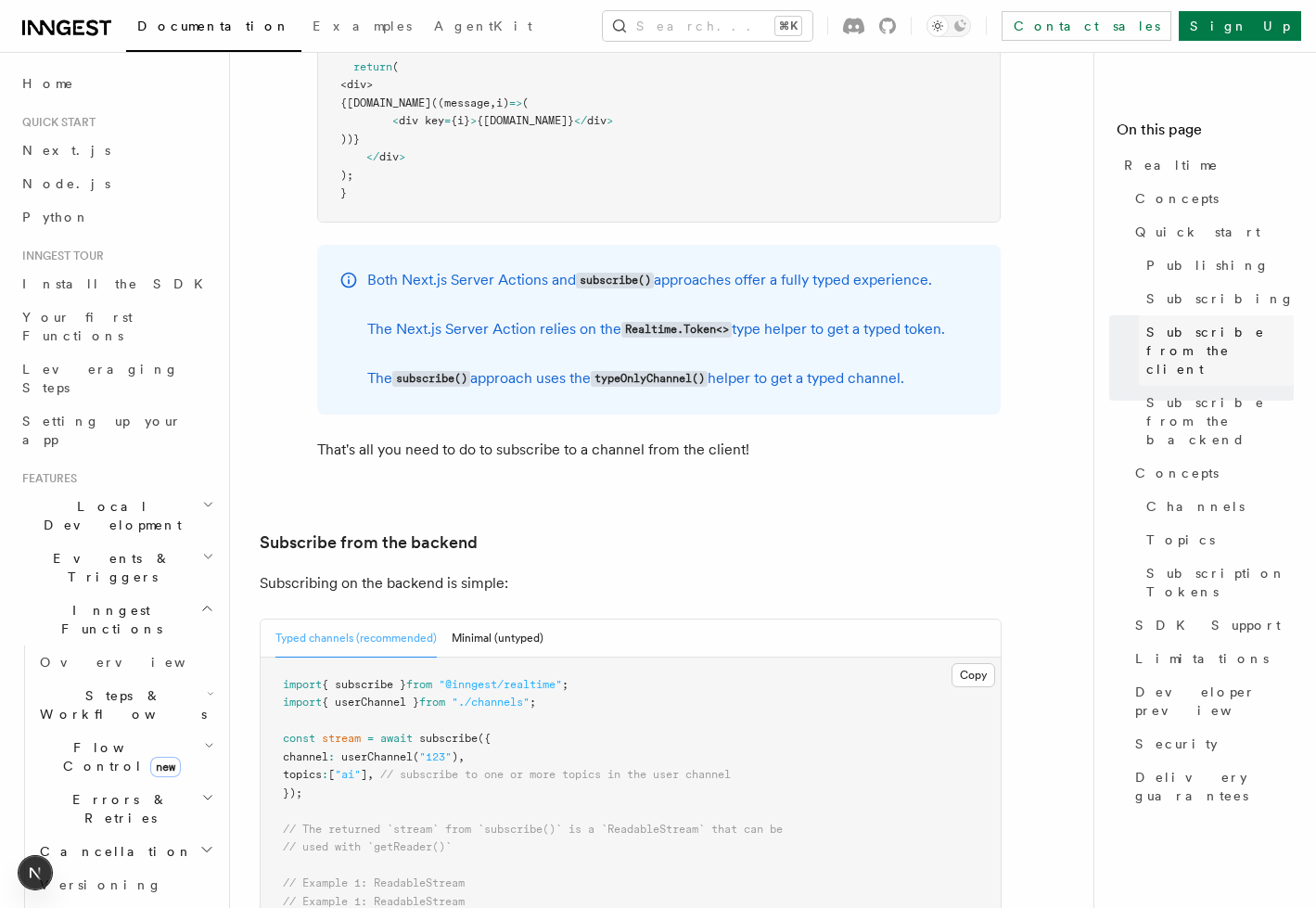
click at [1202, 331] on span "Subscribe from the client" at bounding box center [1219, 350] width 147 height 55
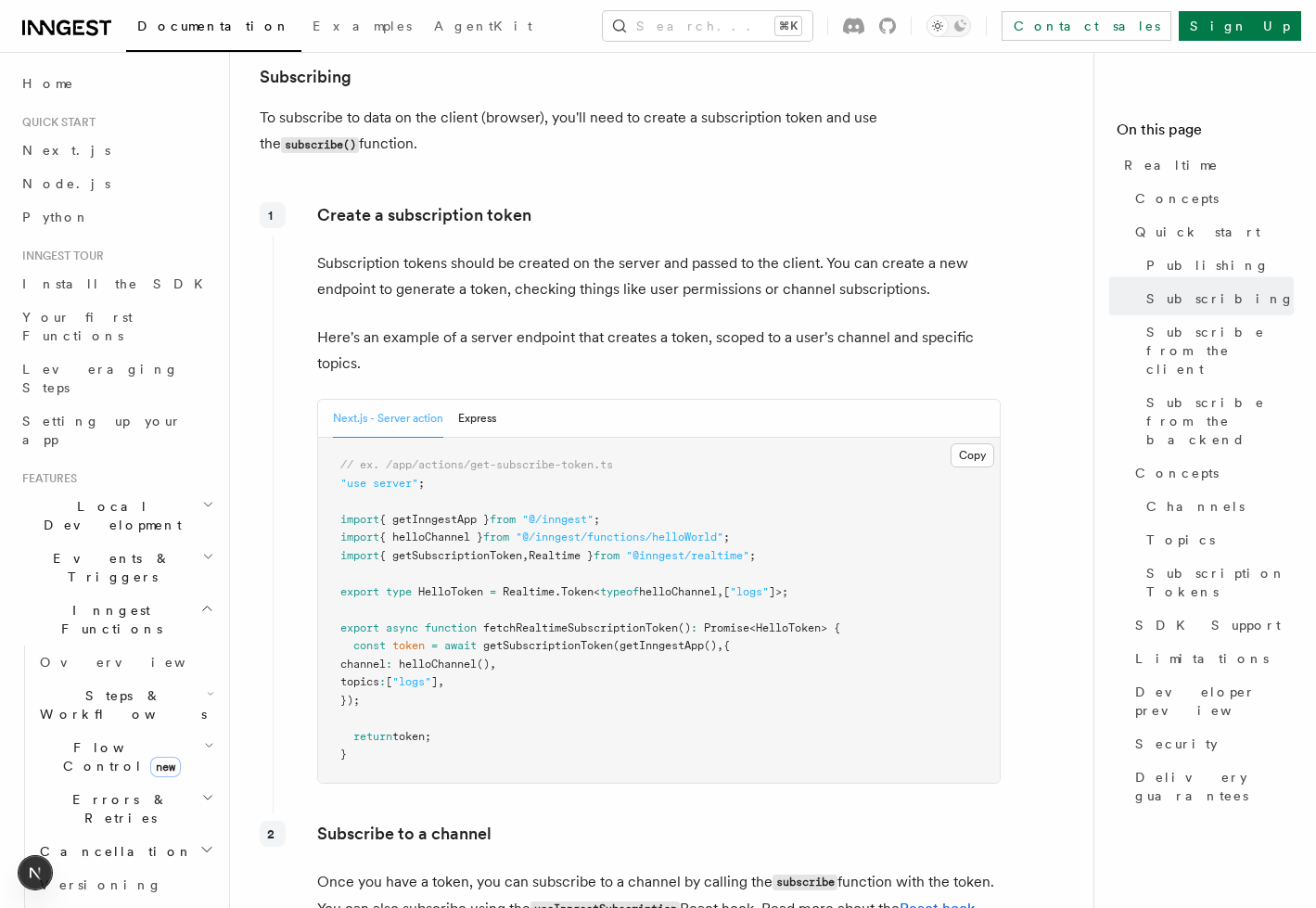
scroll to position [2638, 0]
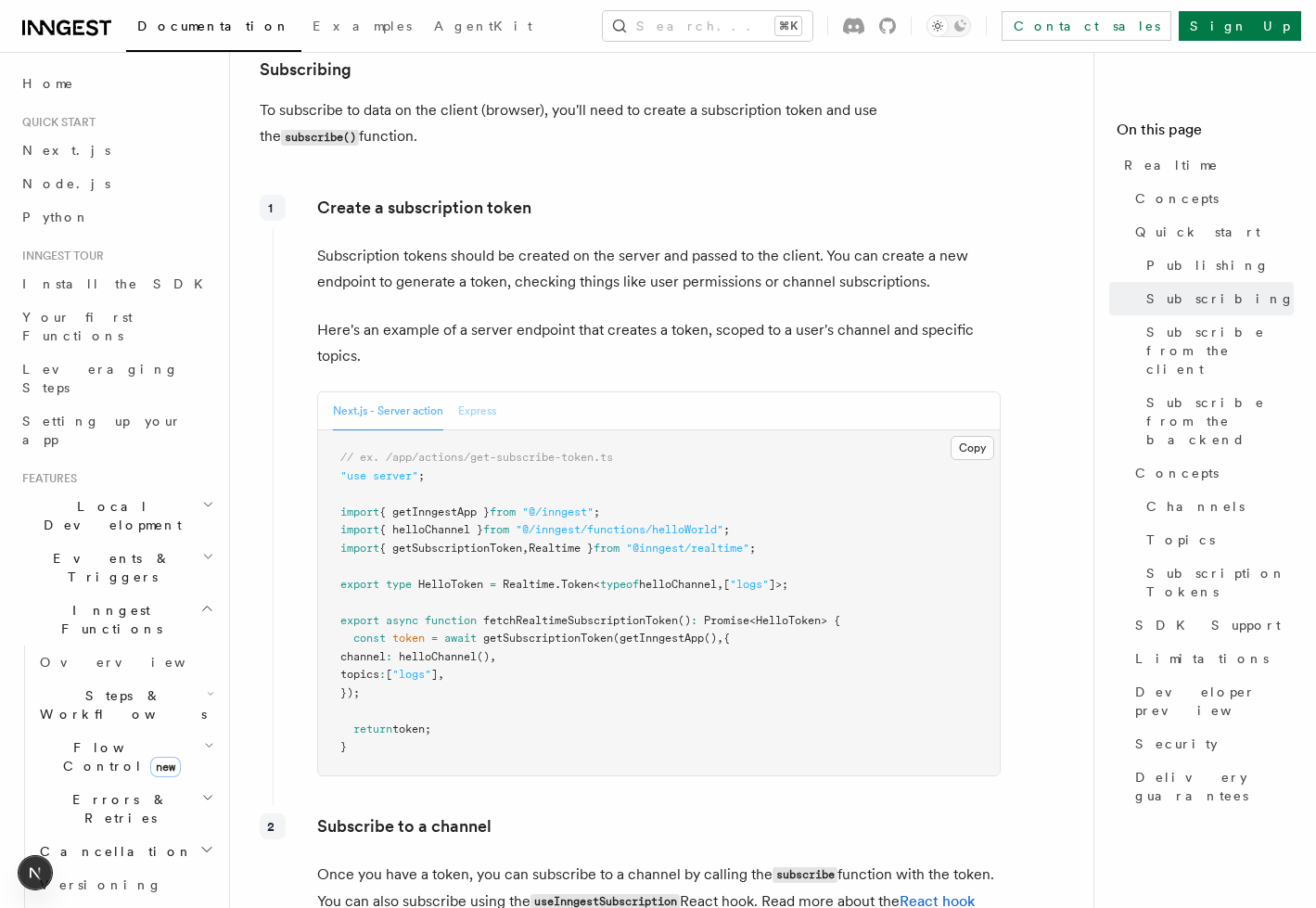
click at [485, 392] on button "Express" at bounding box center [477, 411] width 38 height 38
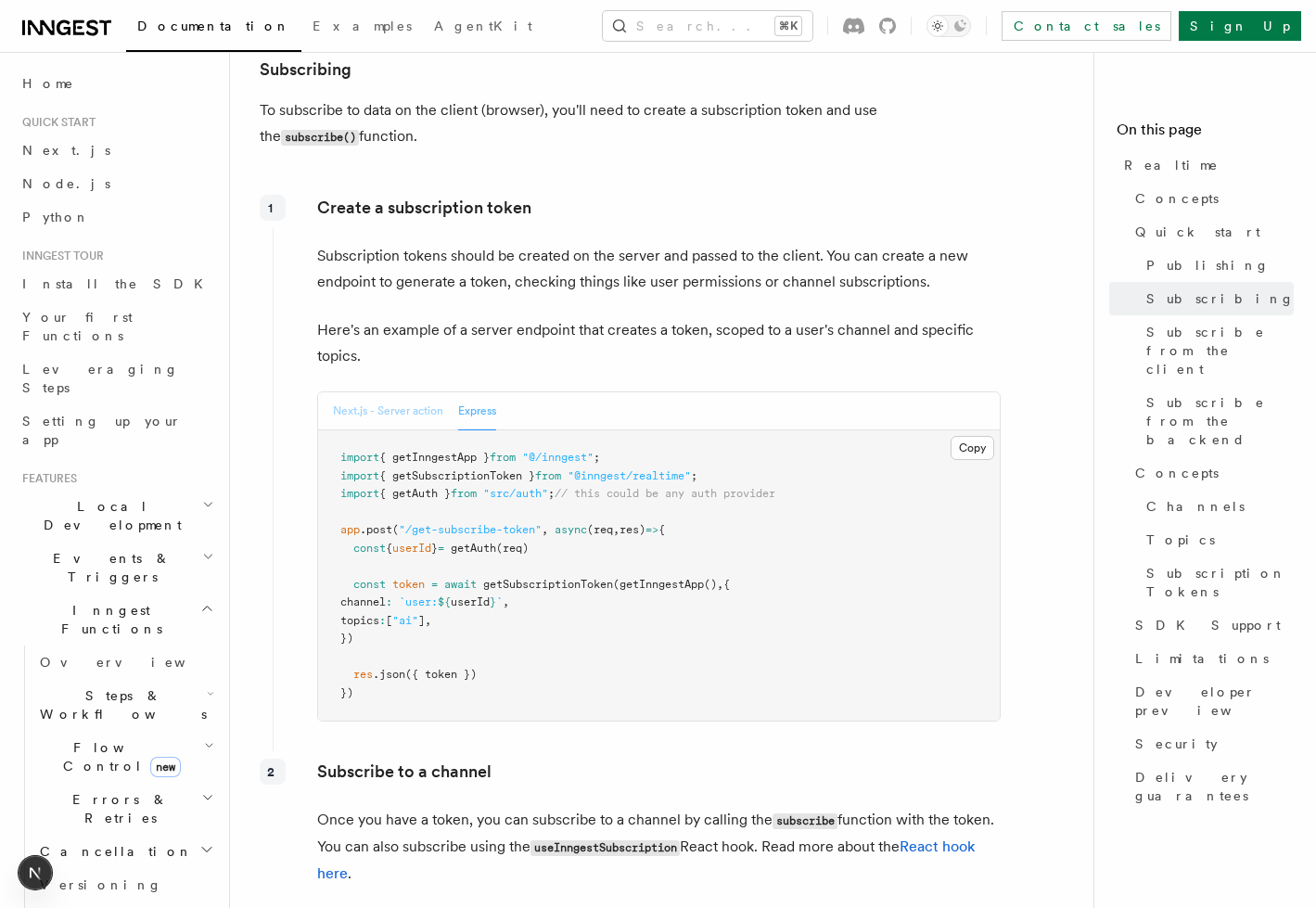
click at [395, 392] on button "Next.js - Server action" at bounding box center [388, 411] width 111 height 38
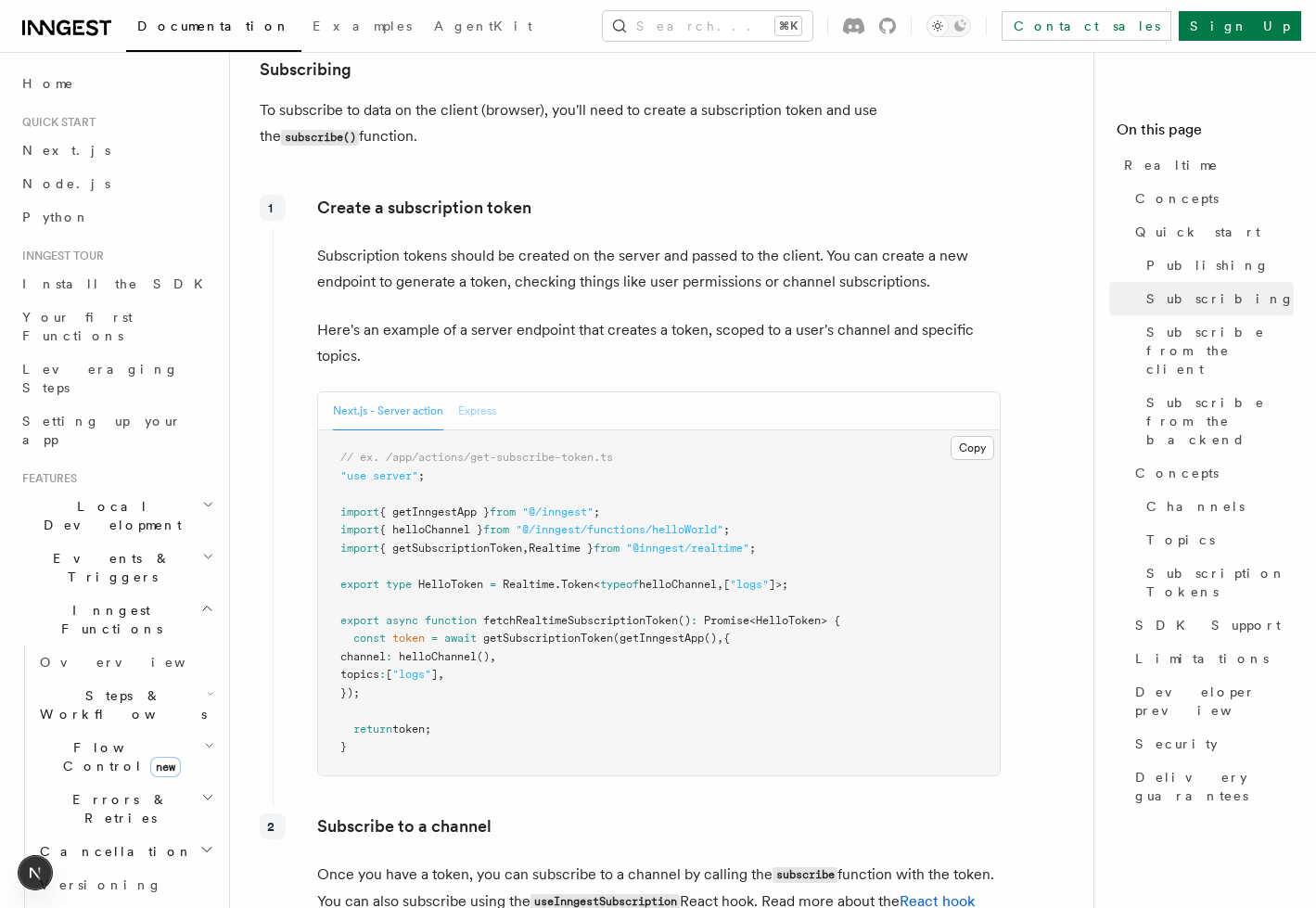
click at [496, 392] on button "Express" at bounding box center [477, 411] width 38 height 38
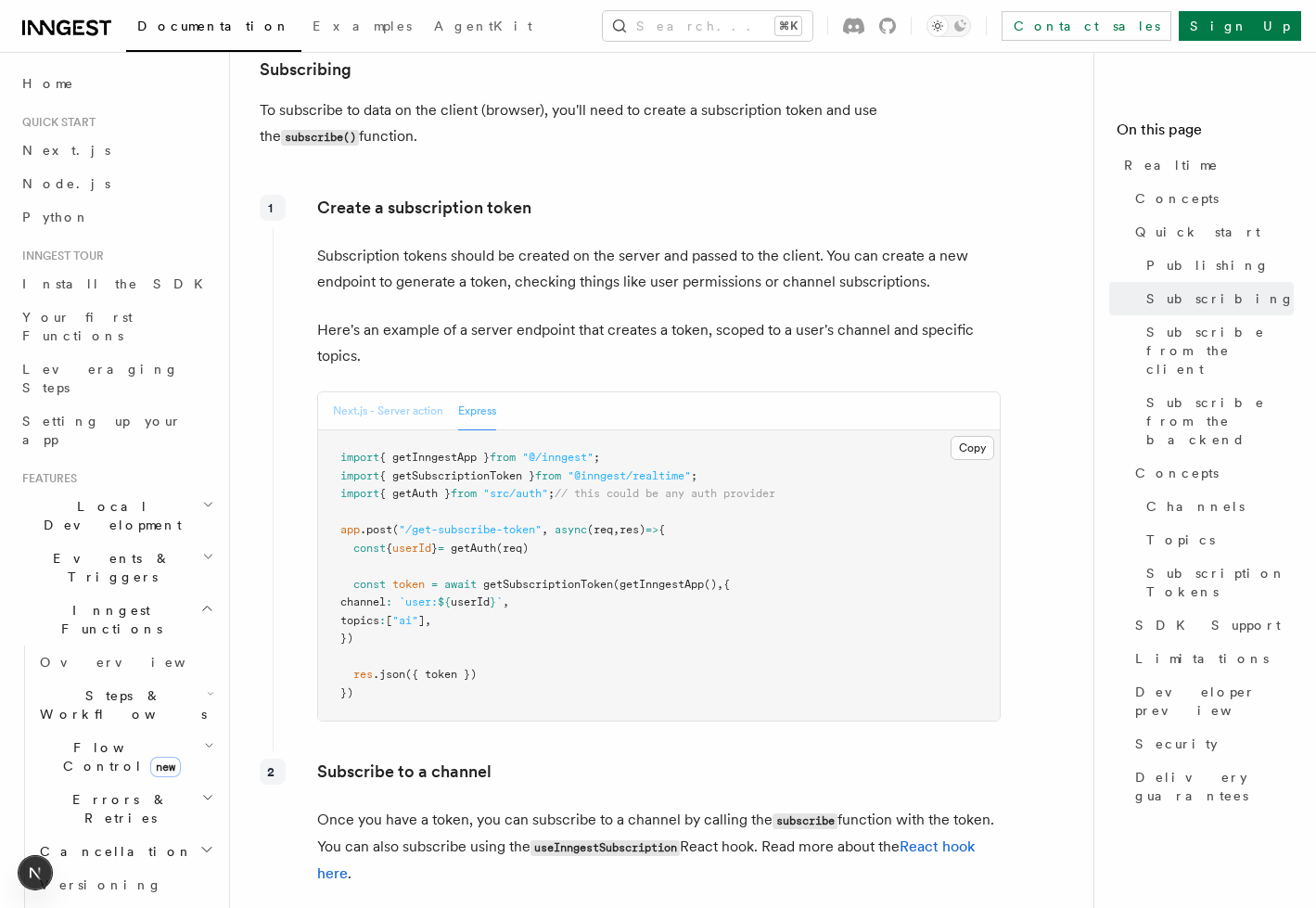
click at [417, 392] on button "Next.js - Server action" at bounding box center [388, 411] width 111 height 38
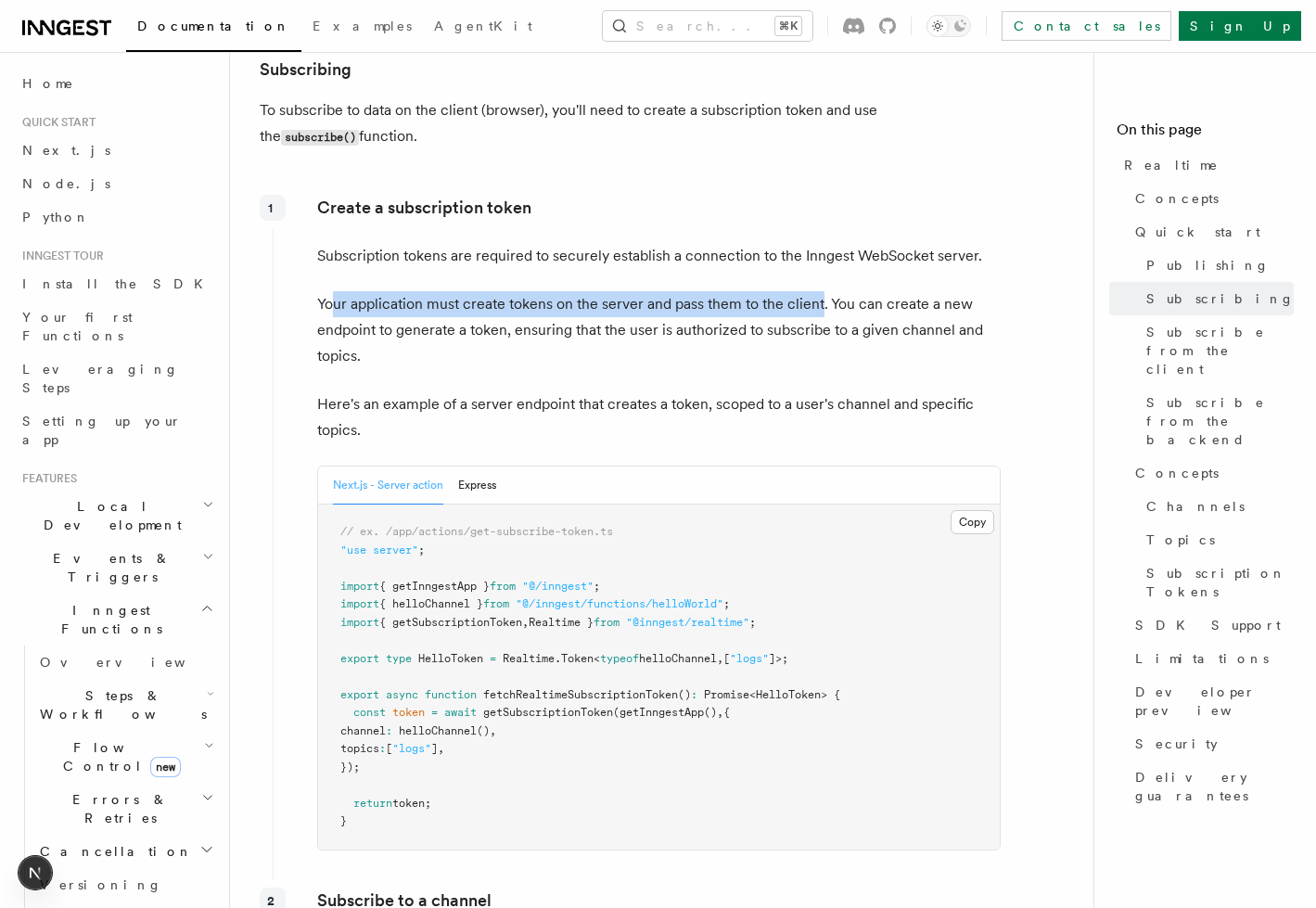
drag, startPoint x: 336, startPoint y: 224, endPoint x: 820, endPoint y: 222, distance: 484.0
click at [820, 291] on p "Your application must create tokens on the server and pass them to the client. …" at bounding box center [659, 330] width 684 height 78
drag, startPoint x: 821, startPoint y: 213, endPoint x: 678, endPoint y: 254, distance: 148.8
click at [663, 253] on div "Create a subscription token Subscription tokens are required to securely establ…" at bounding box center [637, 530] width 729 height 685
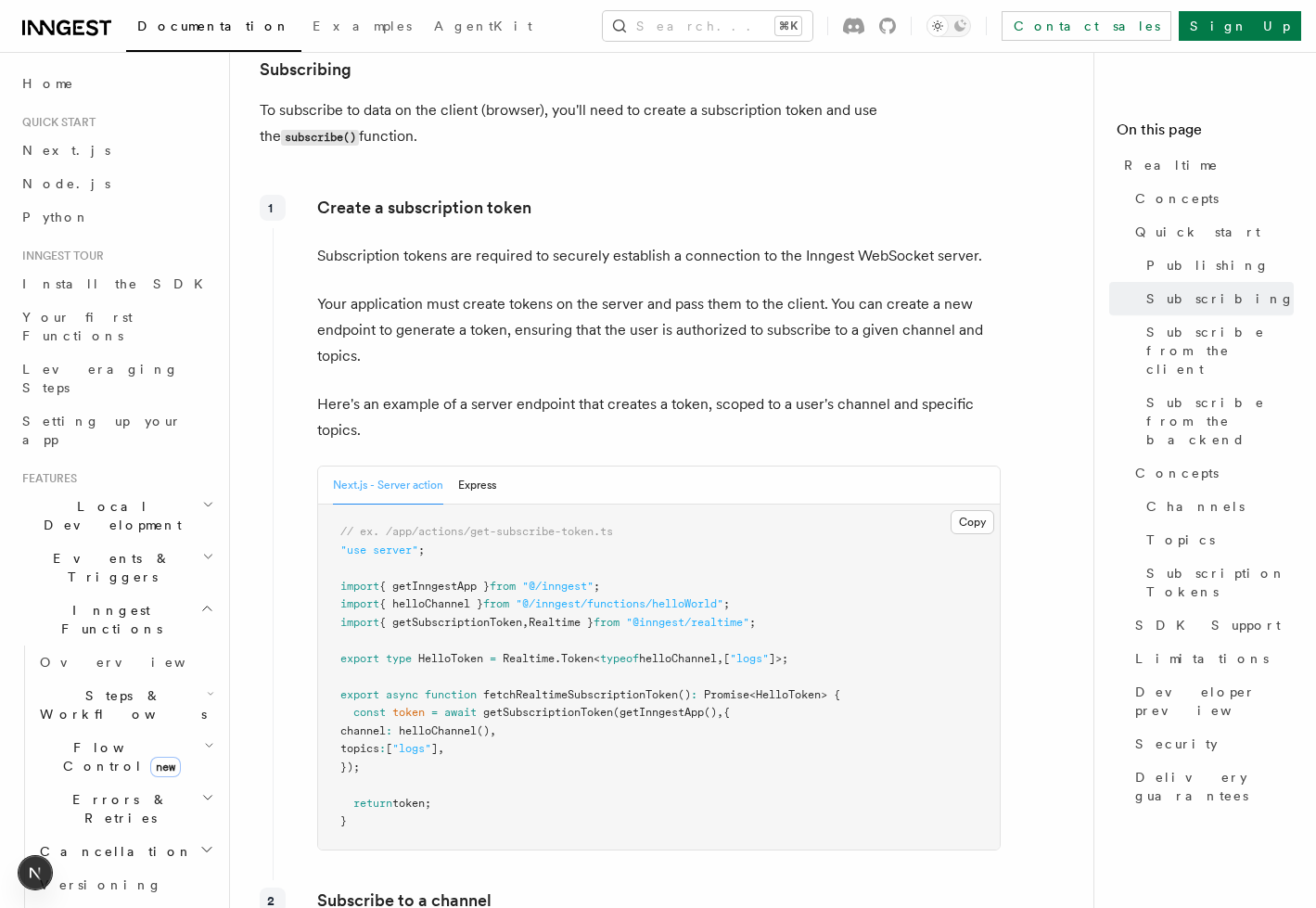
click at [678, 291] on p "Your application must create tokens on the server and pass them to the client. …" at bounding box center [659, 330] width 684 height 78
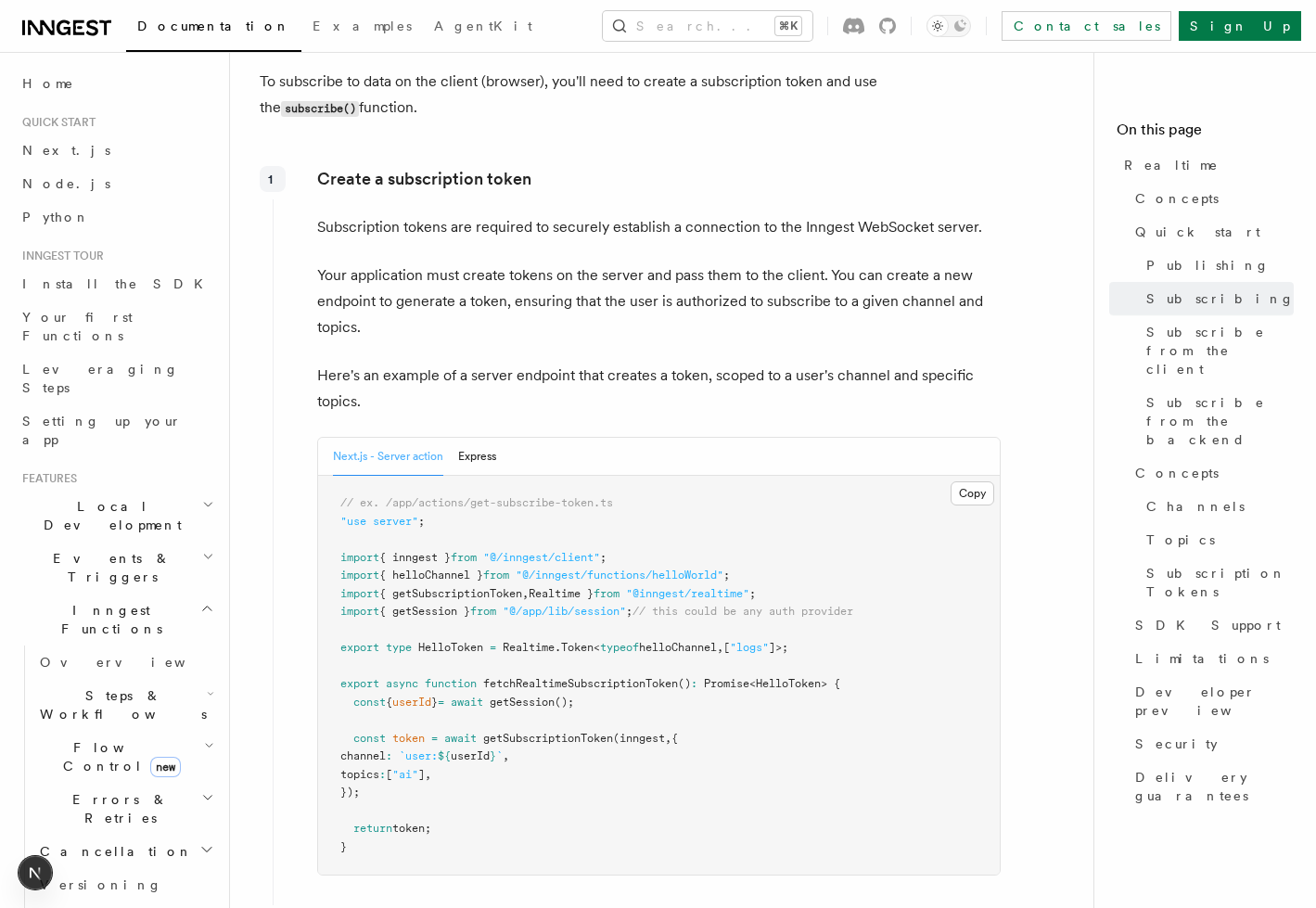
scroll to position [2671, 0]
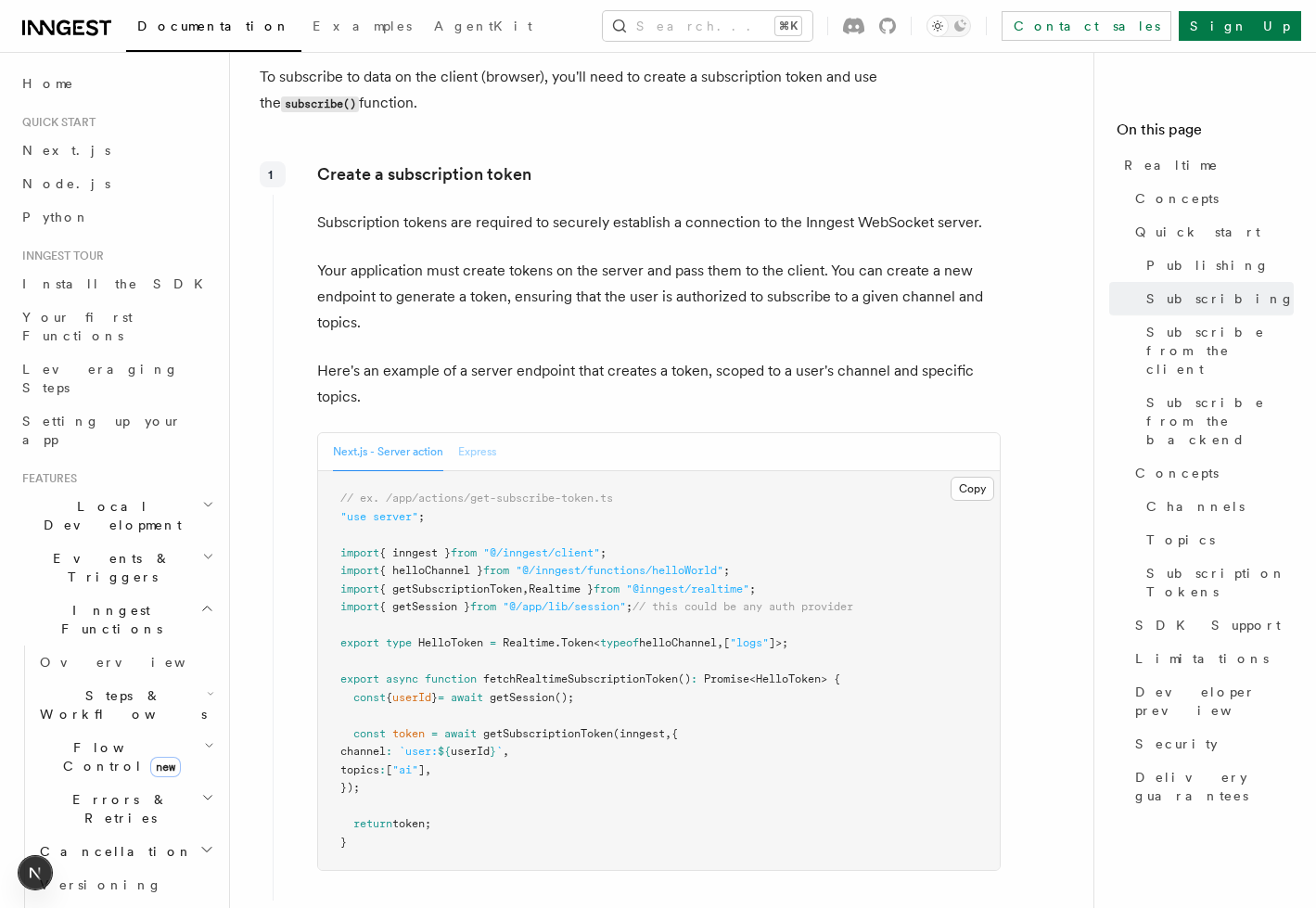
click at [484, 433] on button "Express" at bounding box center [477, 452] width 38 height 38
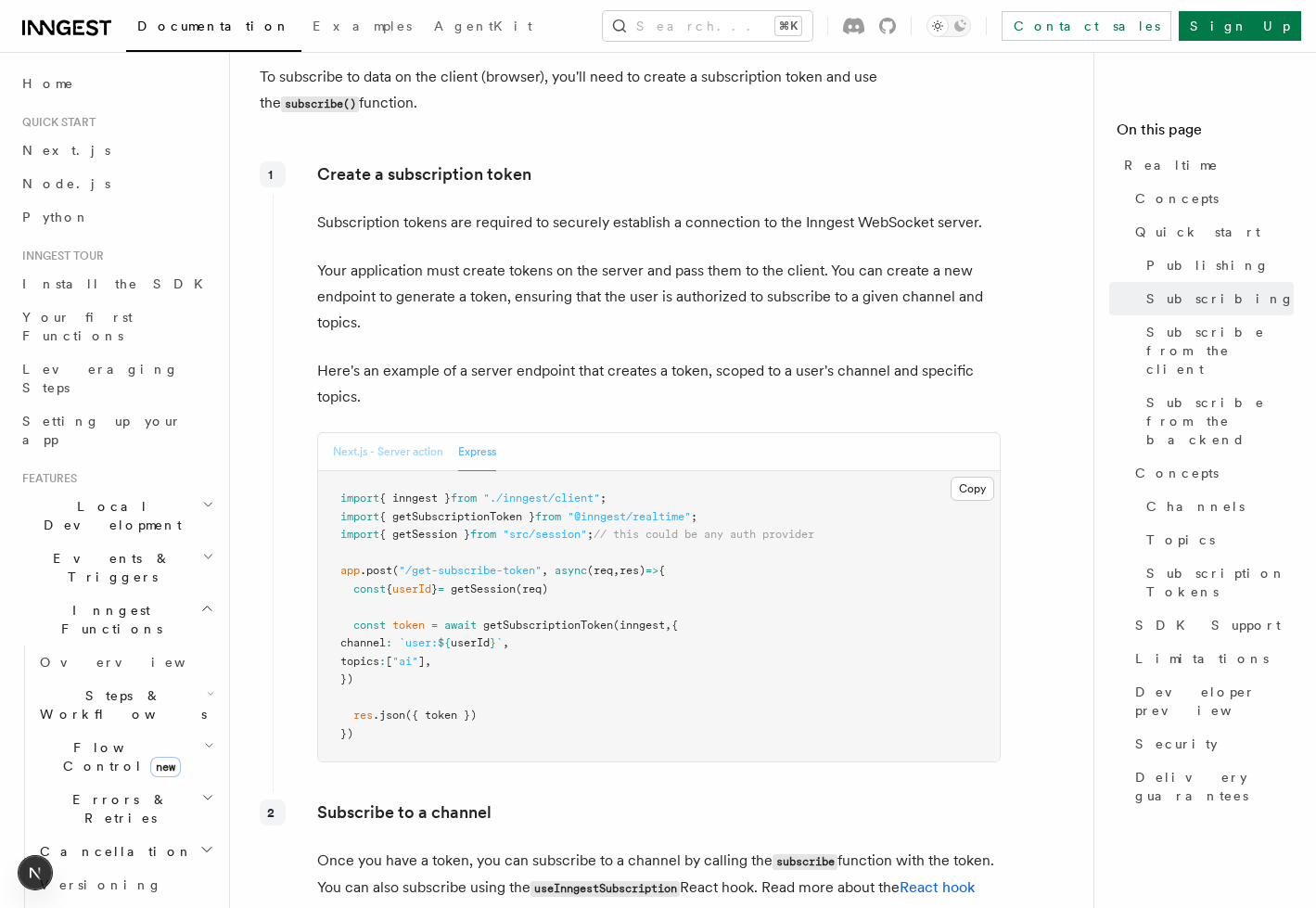
click at [410, 433] on button "Next.js - Server action" at bounding box center [388, 452] width 111 height 38
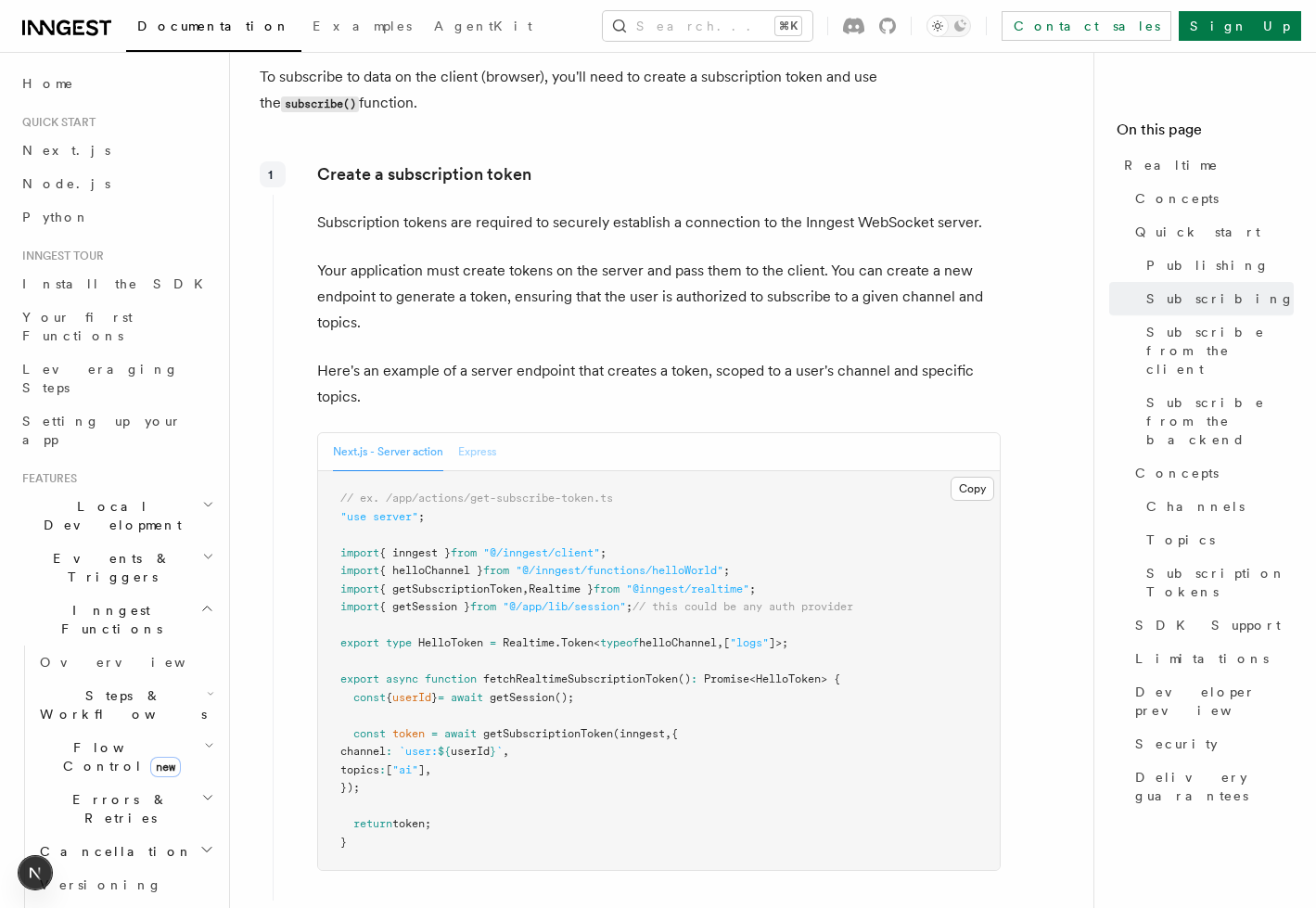
click at [476, 433] on button "Express" at bounding box center [477, 452] width 38 height 38
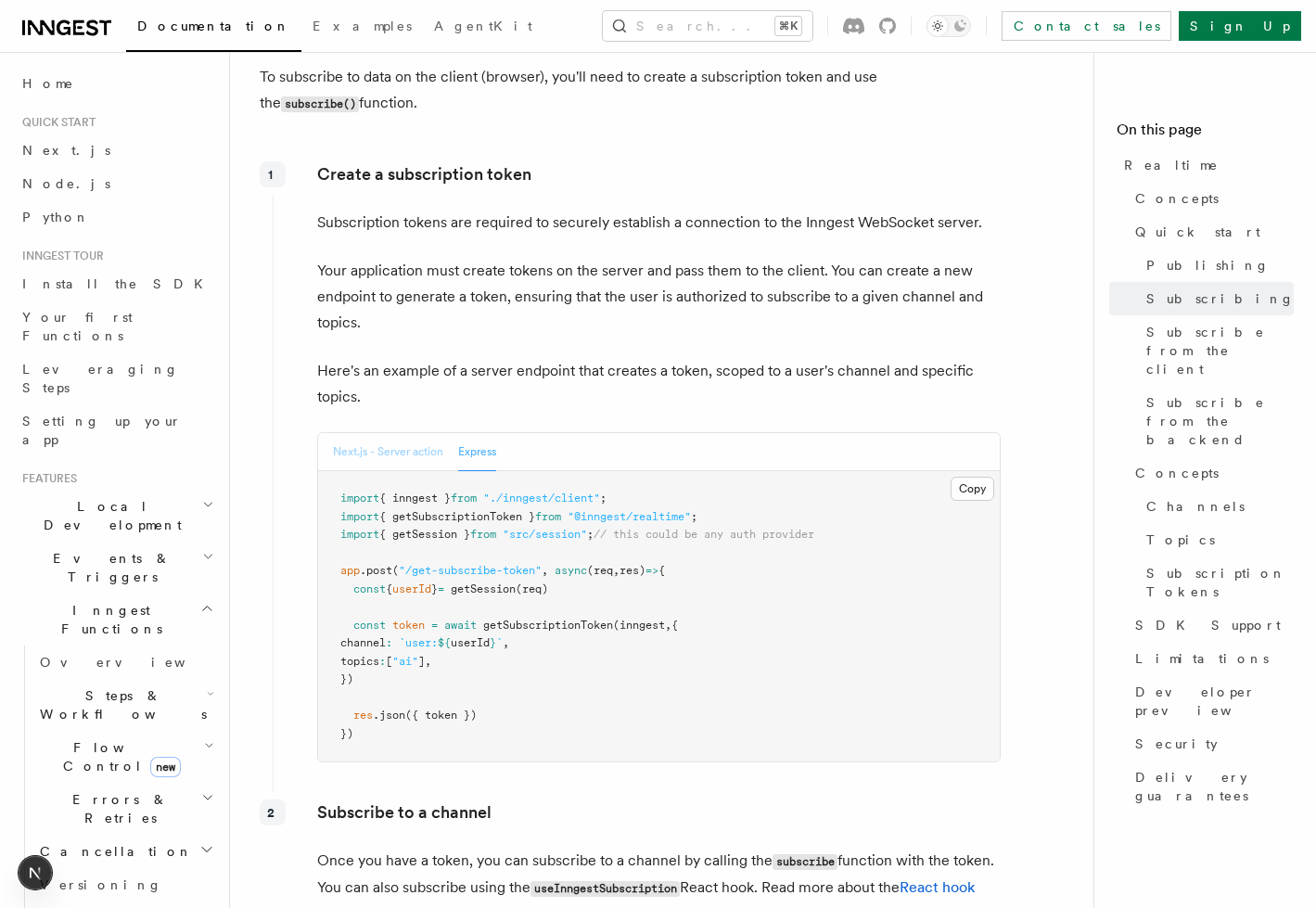
click at [400, 433] on button "Next.js - Server action" at bounding box center [388, 452] width 111 height 38
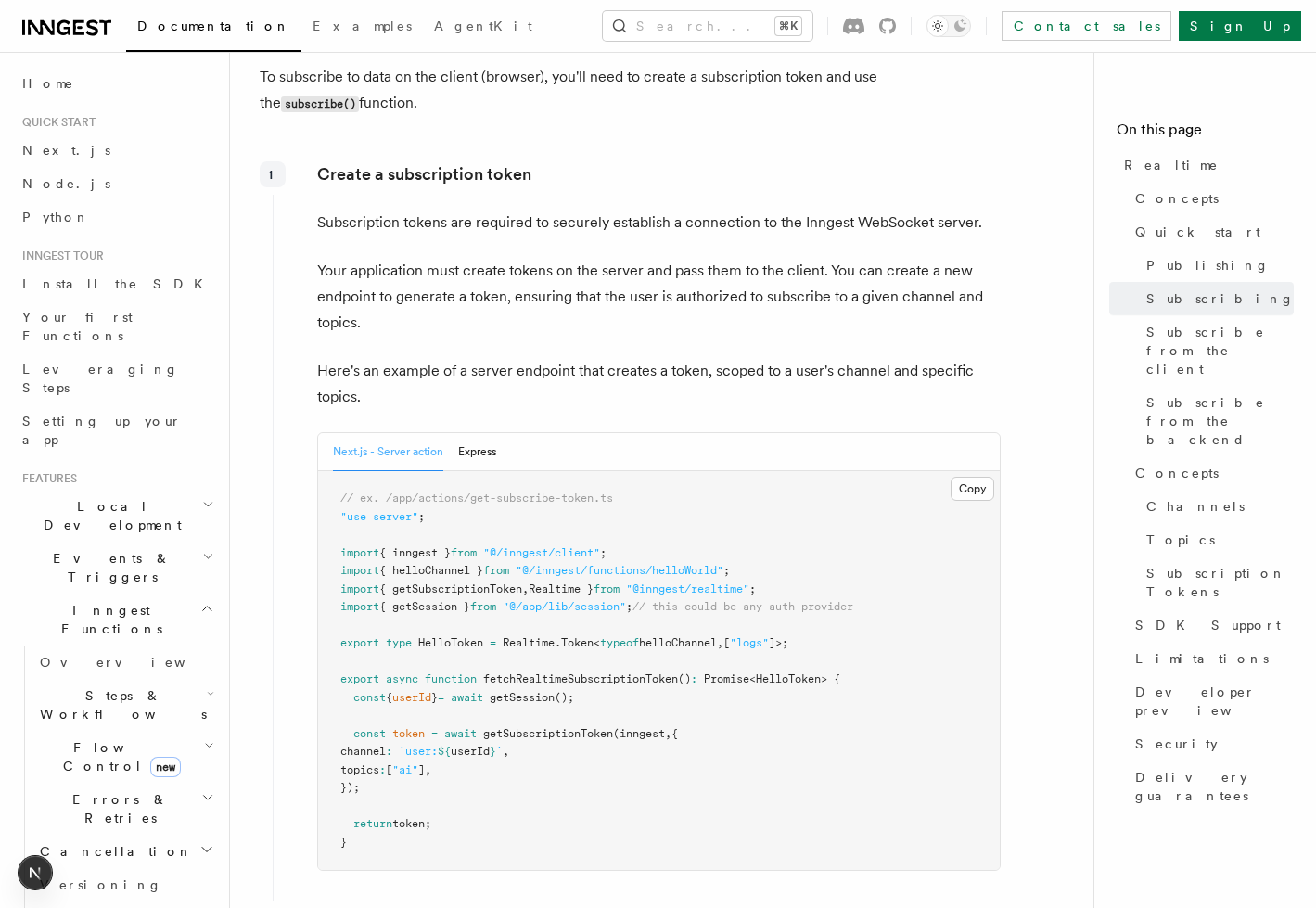
scroll to position [2693, 0]
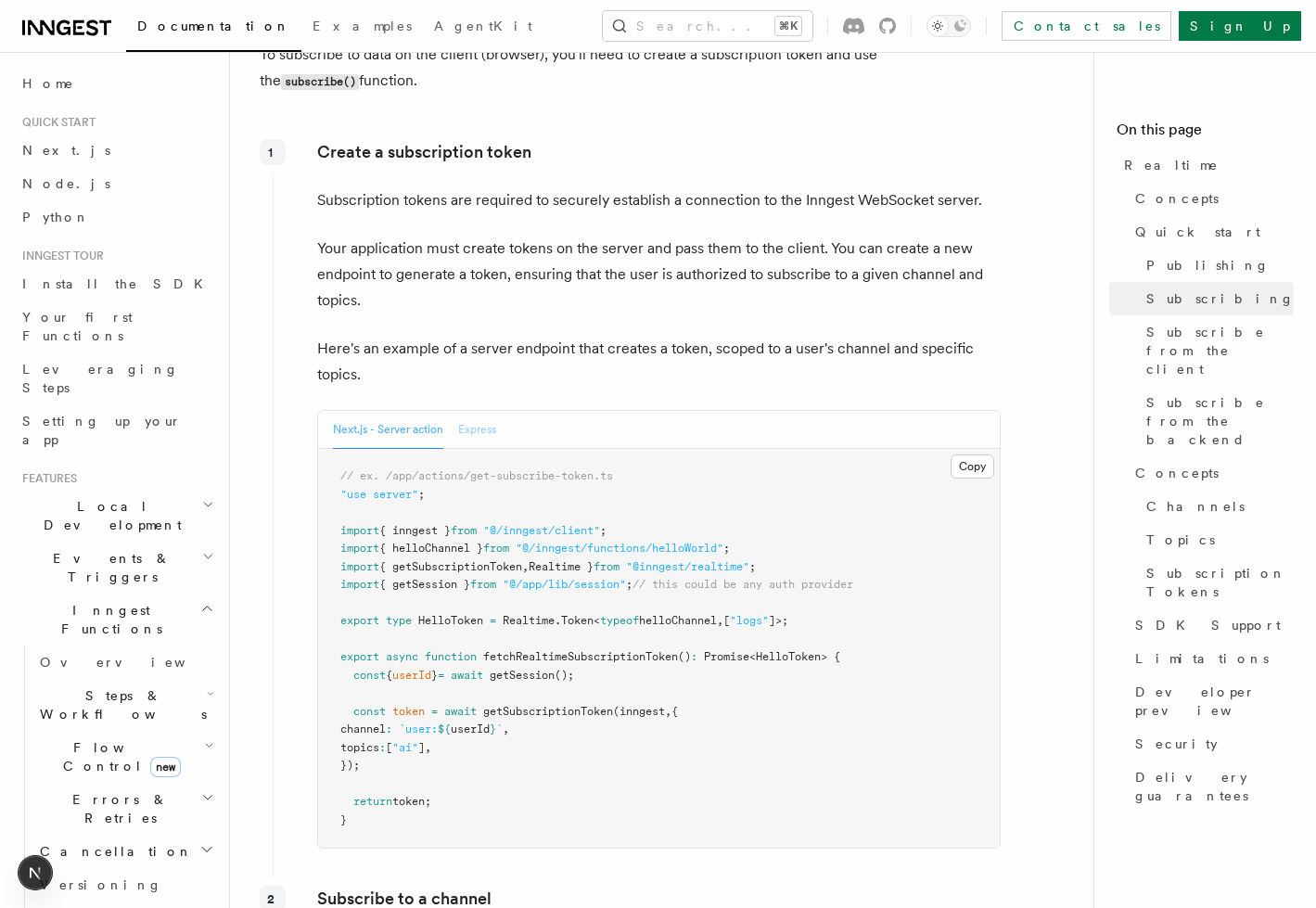
click at [477, 410] on button "Express" at bounding box center [477, 429] width 38 height 38
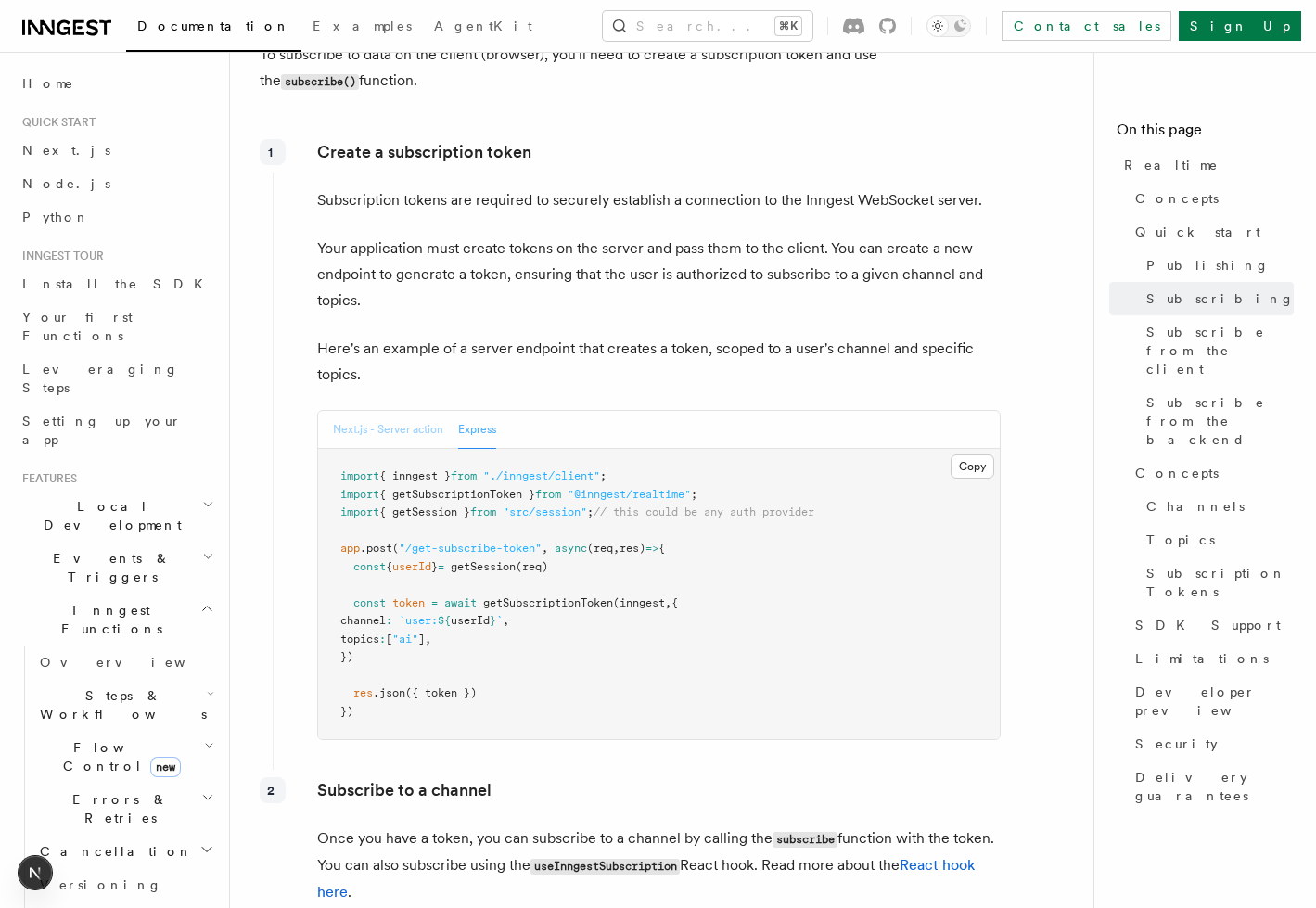
click at [414, 410] on button "Next.js - Server action" at bounding box center [388, 429] width 111 height 38
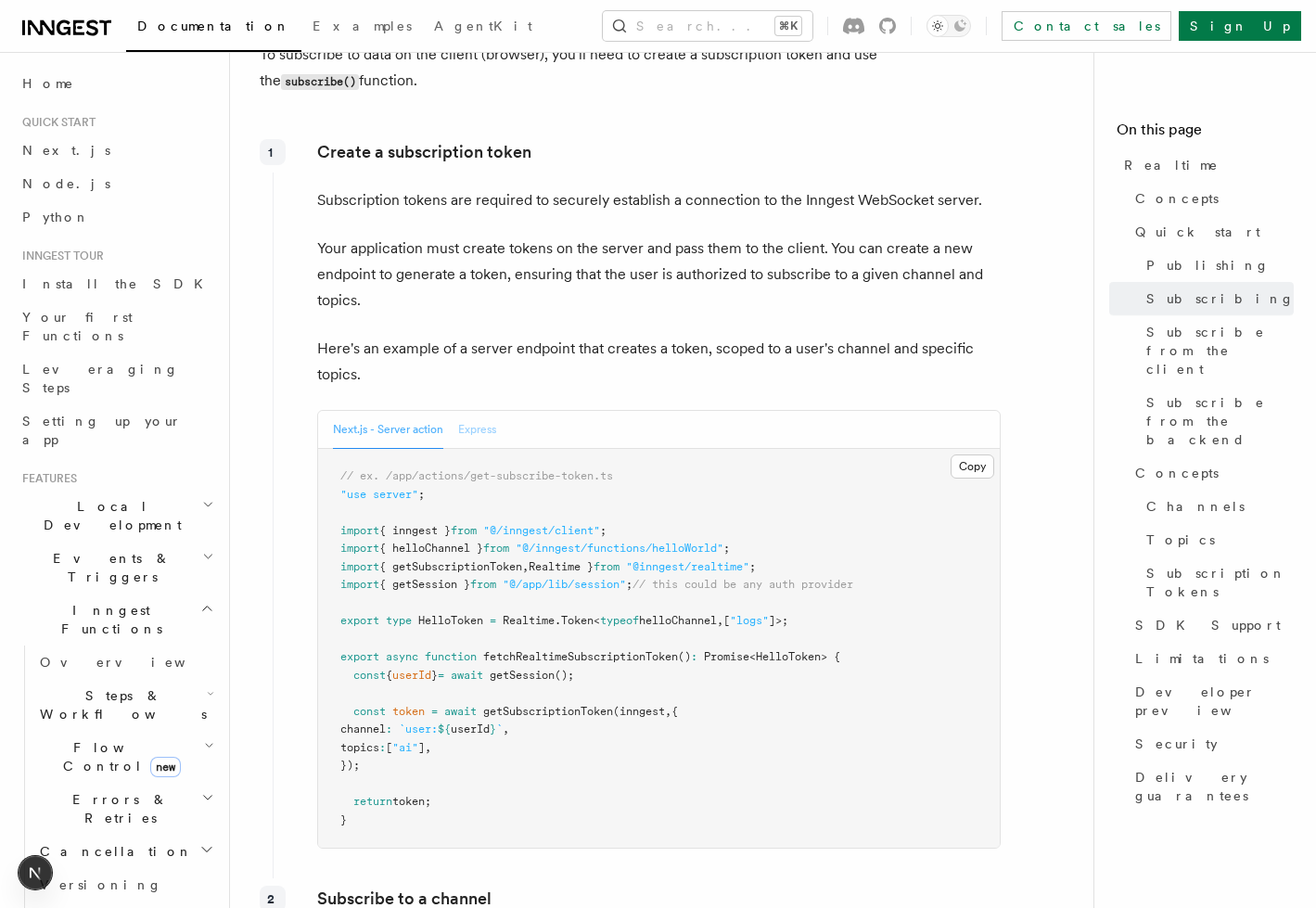
click at [476, 410] on button "Express" at bounding box center [477, 429] width 38 height 38
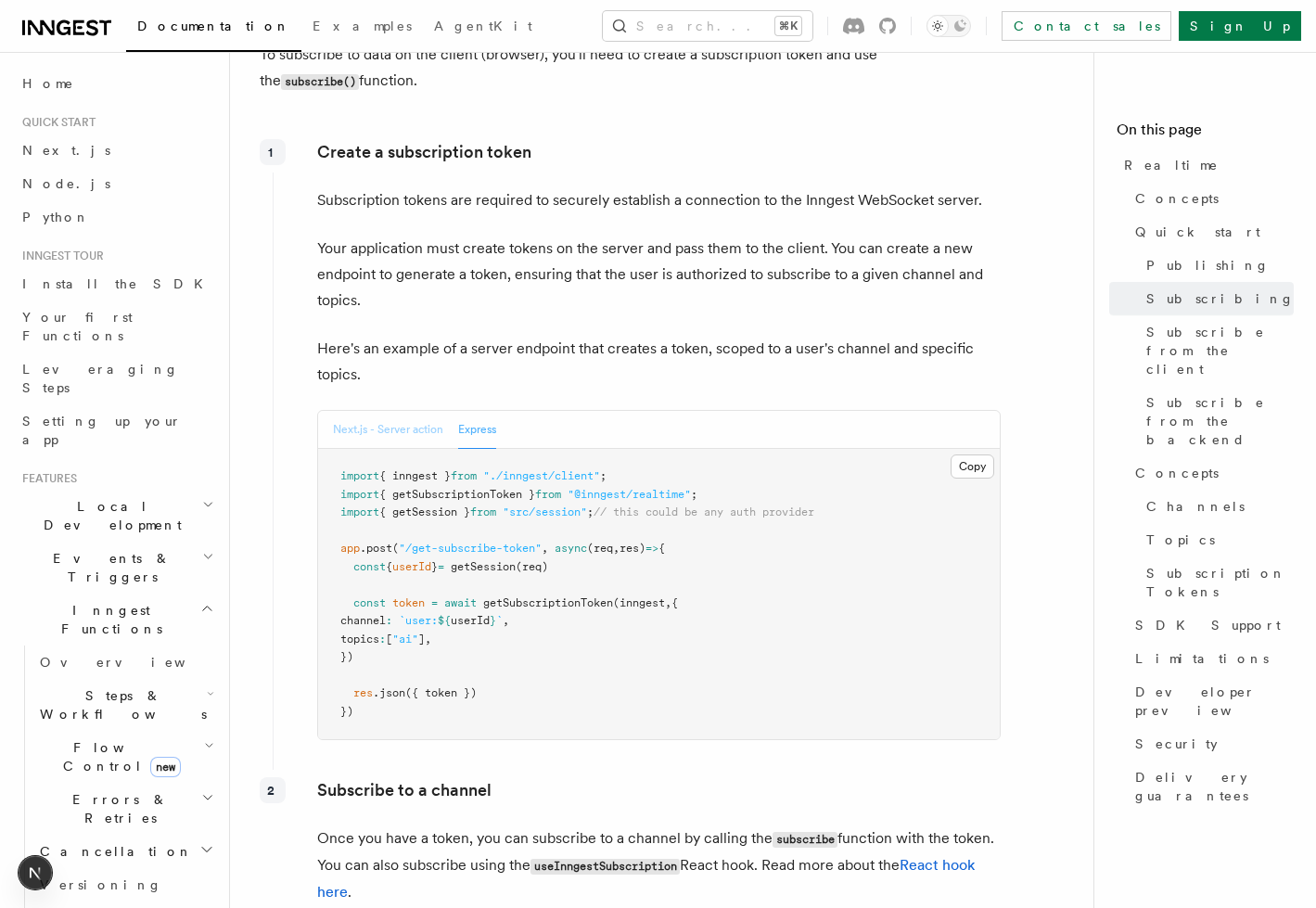
click at [395, 410] on button "Next.js - Server action" at bounding box center [388, 429] width 111 height 38
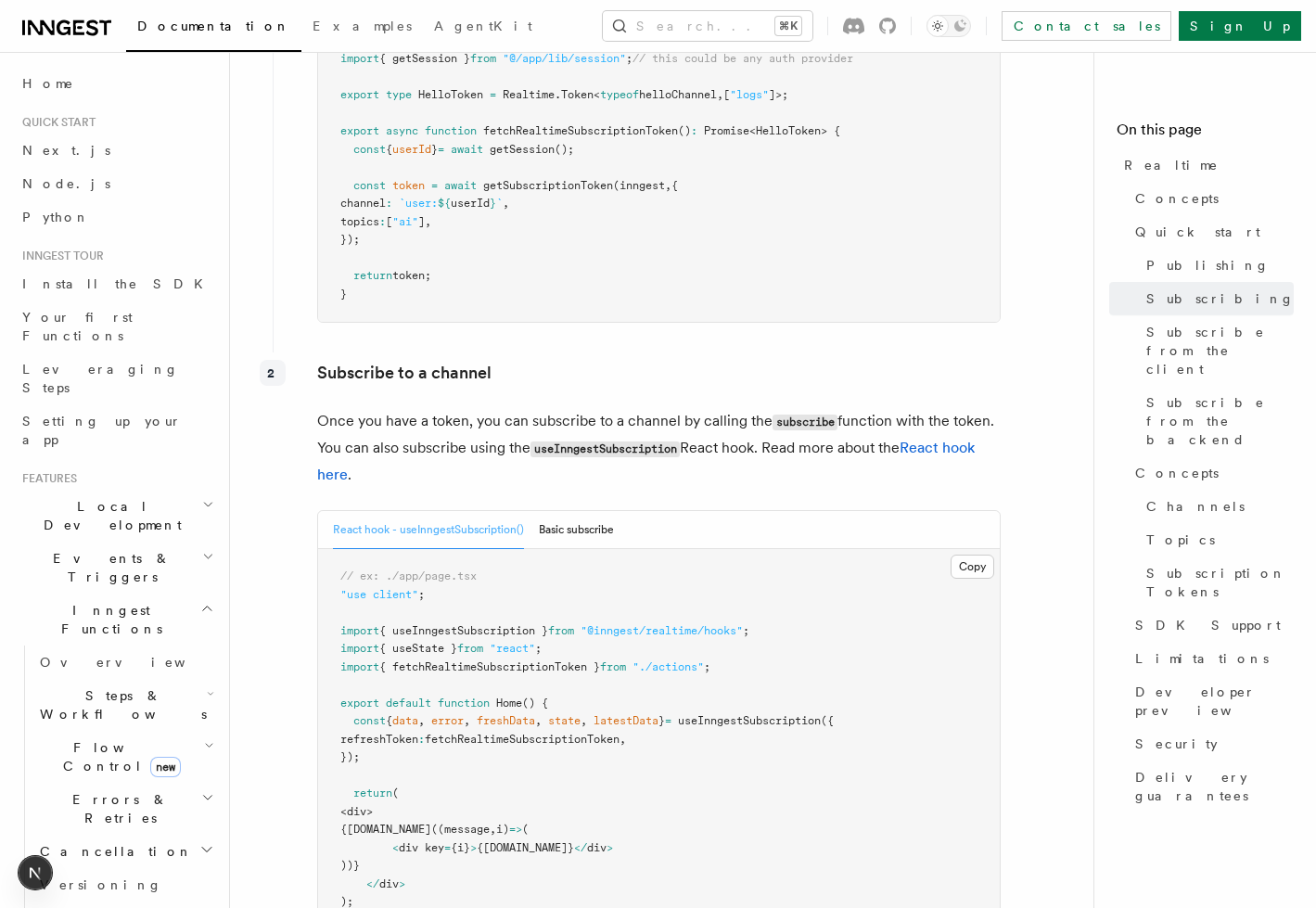
scroll to position [3214, 0]
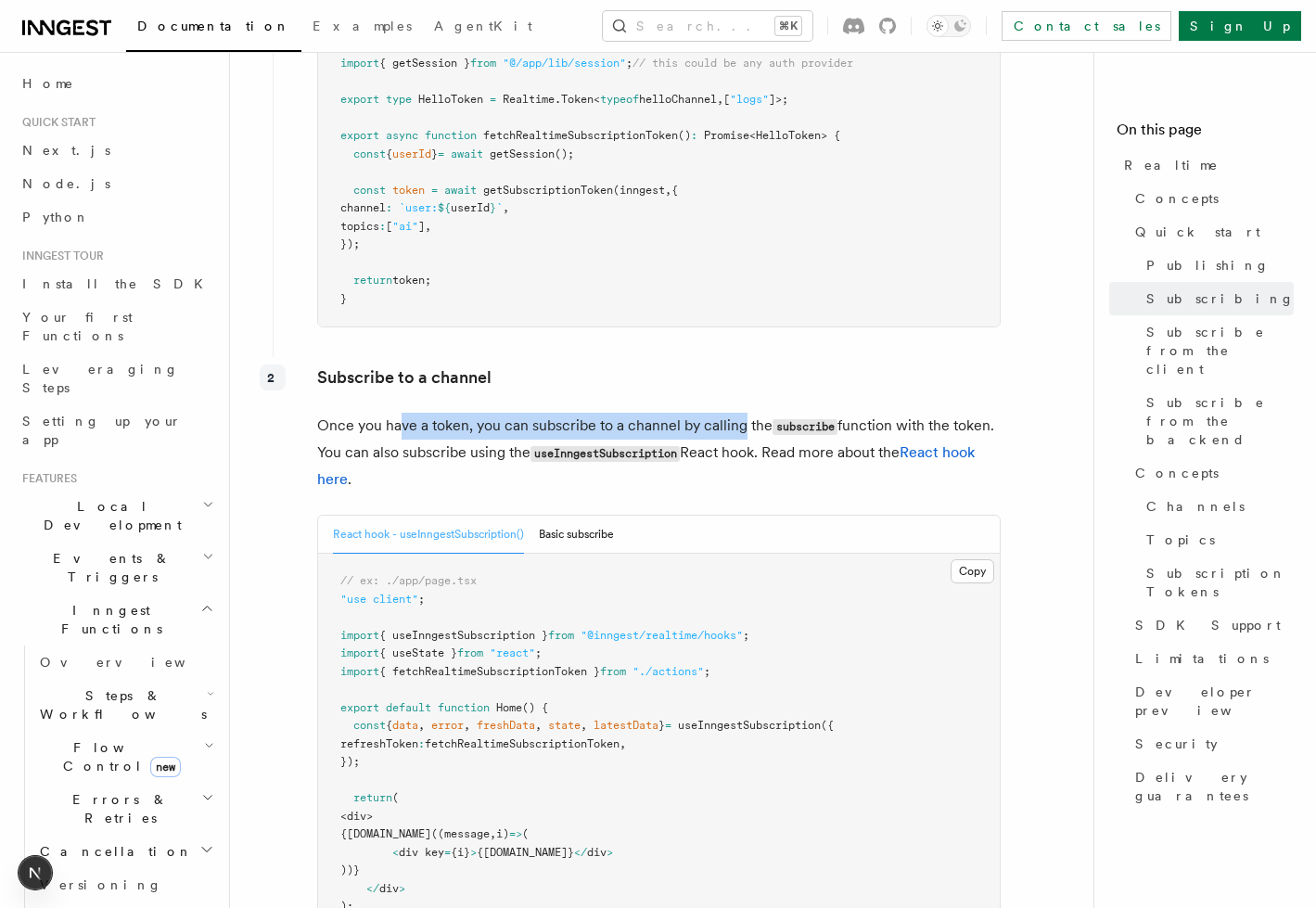
drag, startPoint x: 401, startPoint y: 341, endPoint x: 740, endPoint y: 350, distance: 339.1
click at [740, 412] on p "Once you have a token, you can subscribe to a channel by calling the subscribe …" at bounding box center [659, 452] width 684 height 80
click at [612, 516] on button "Basic subscribe" at bounding box center [577, 534] width 75 height 38
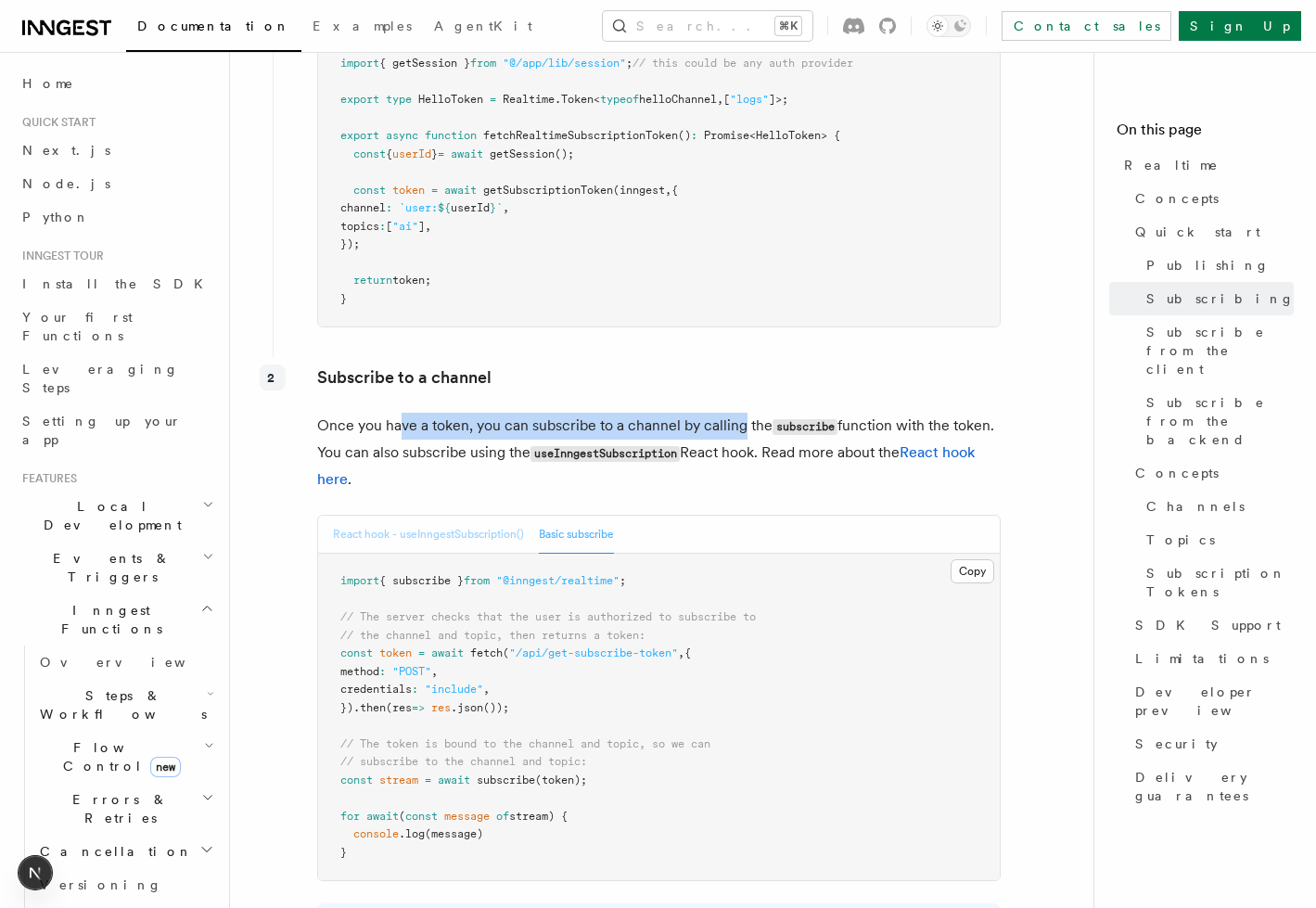
click at [462, 516] on button "React hook - useInngestSubscription()" at bounding box center [427, 534] width 191 height 38
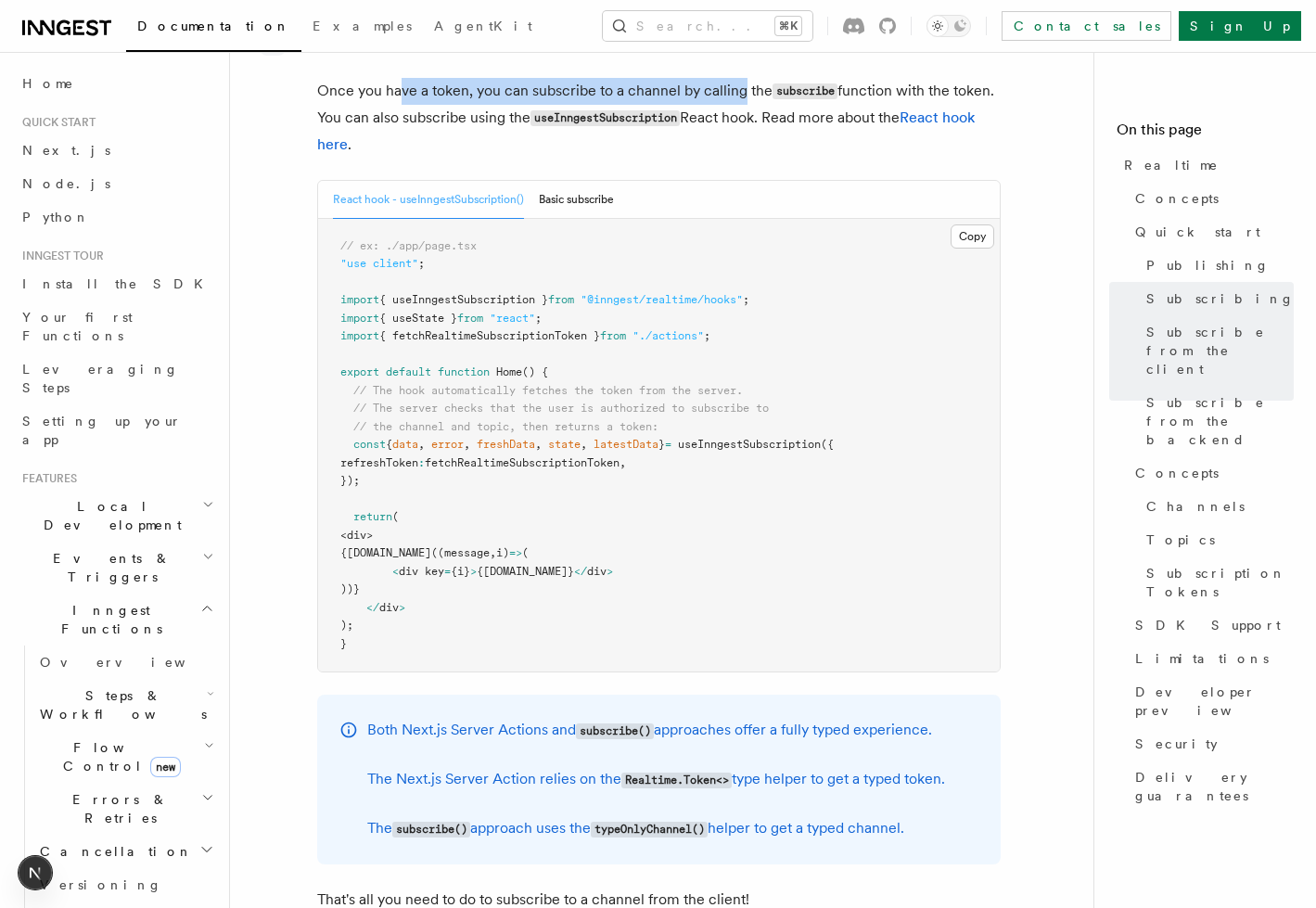
scroll to position [3566, 0]
click at [587, 183] on button "Basic subscribe" at bounding box center [577, 202] width 75 height 38
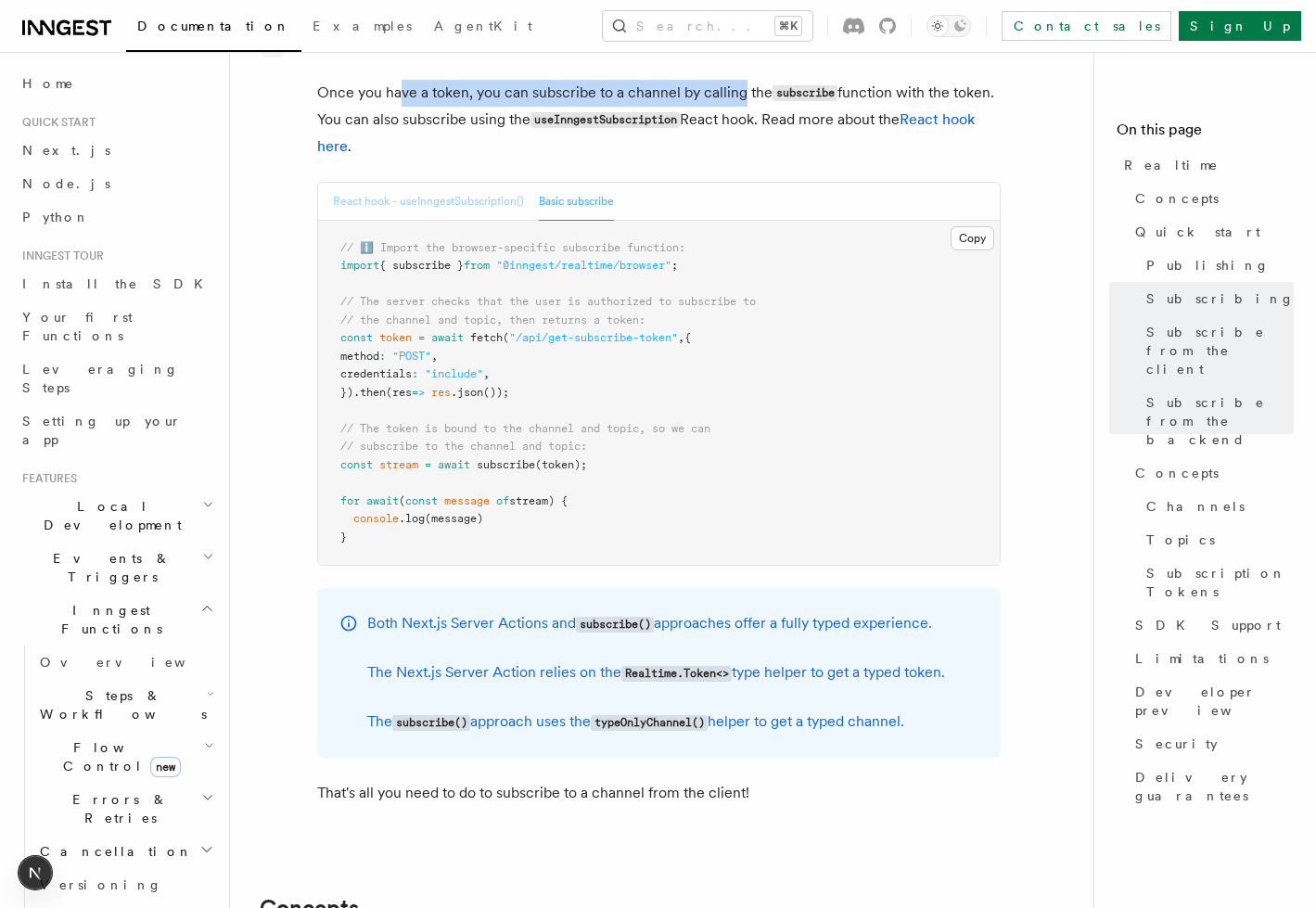
click at [496, 183] on button "React hook - useInngestSubscription()" at bounding box center [427, 202] width 191 height 38
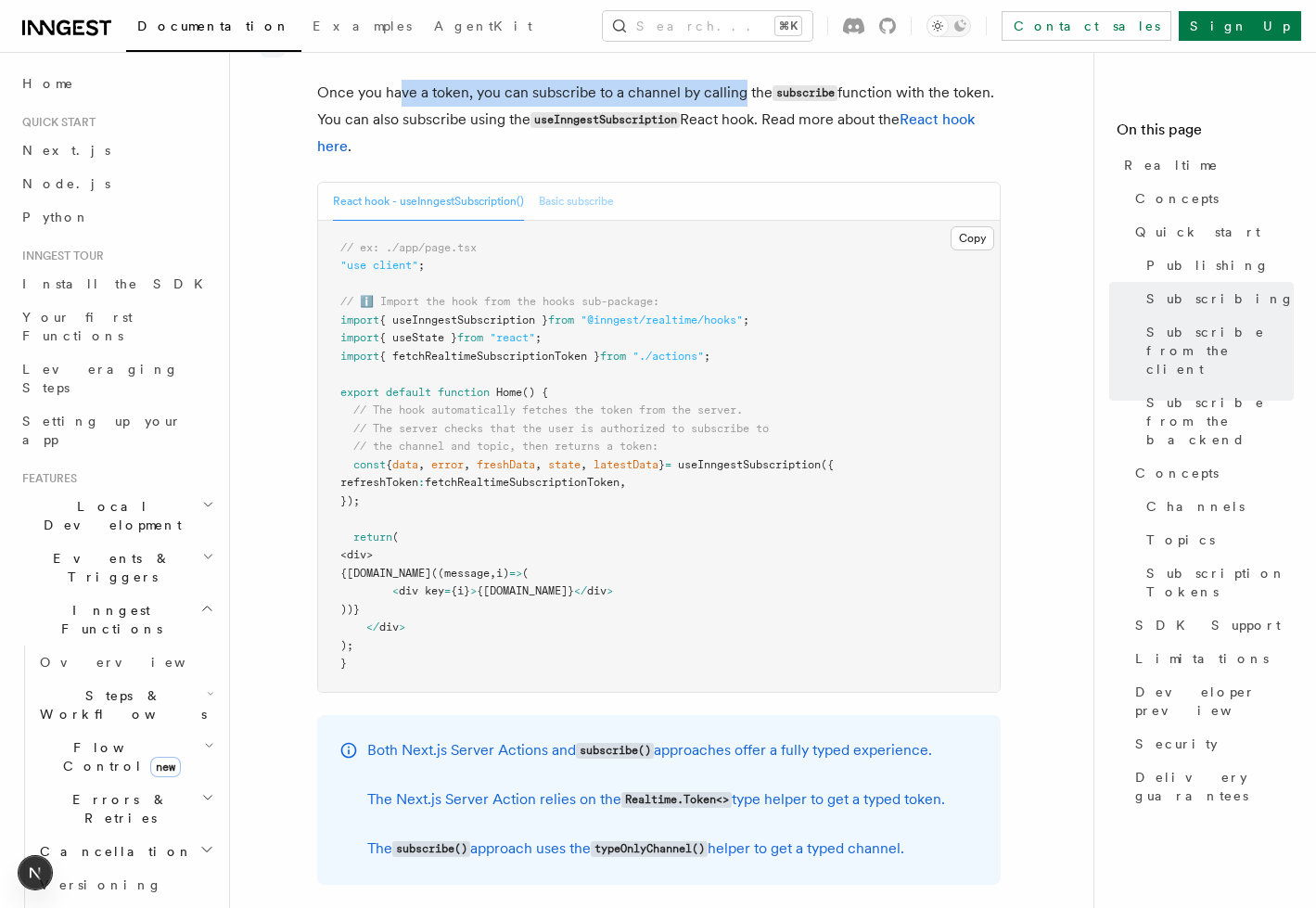
click at [553, 183] on button "Basic subscribe" at bounding box center [577, 202] width 75 height 38
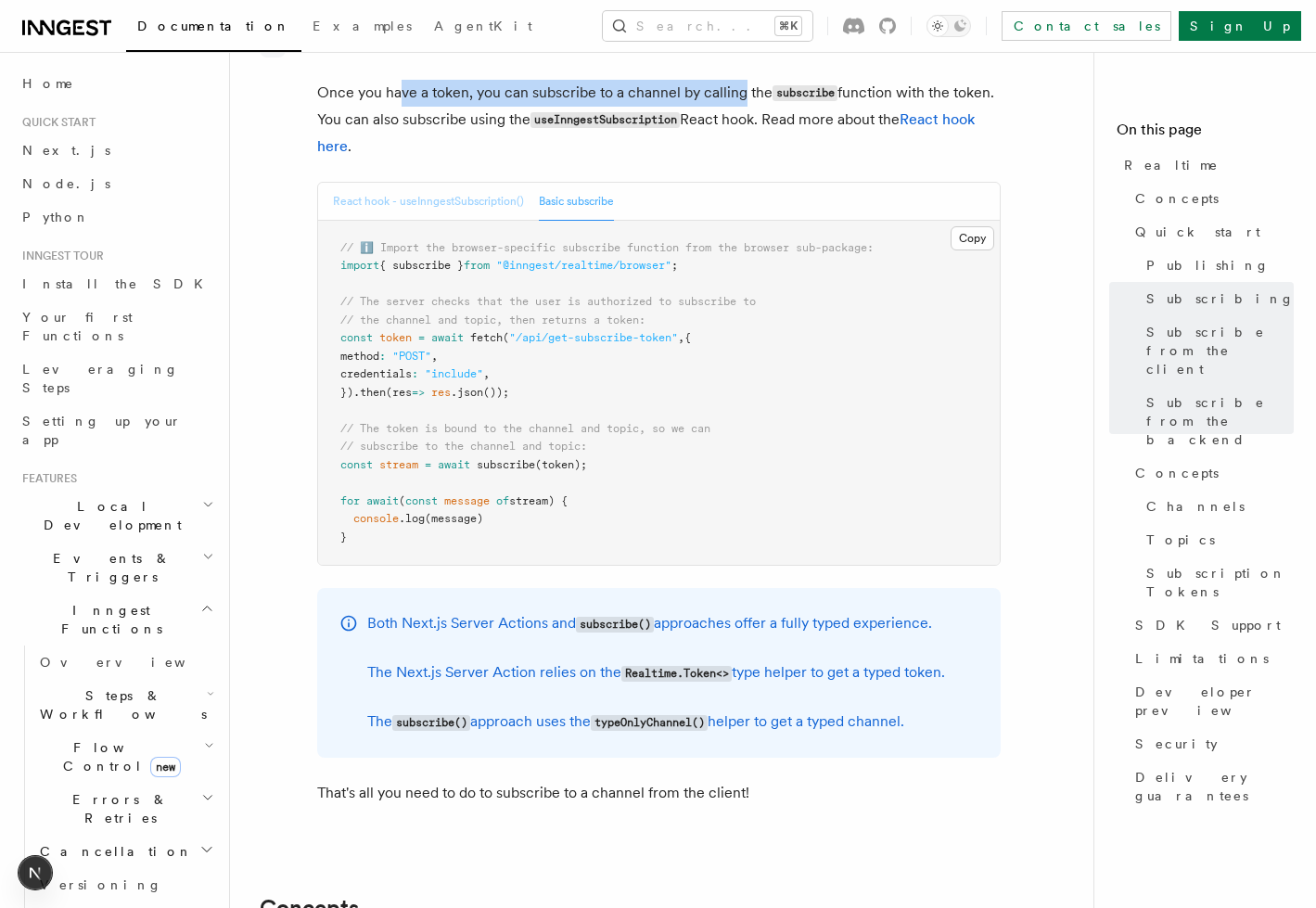
click at [471, 183] on button "React hook - useInngestSubscription()" at bounding box center [427, 202] width 191 height 38
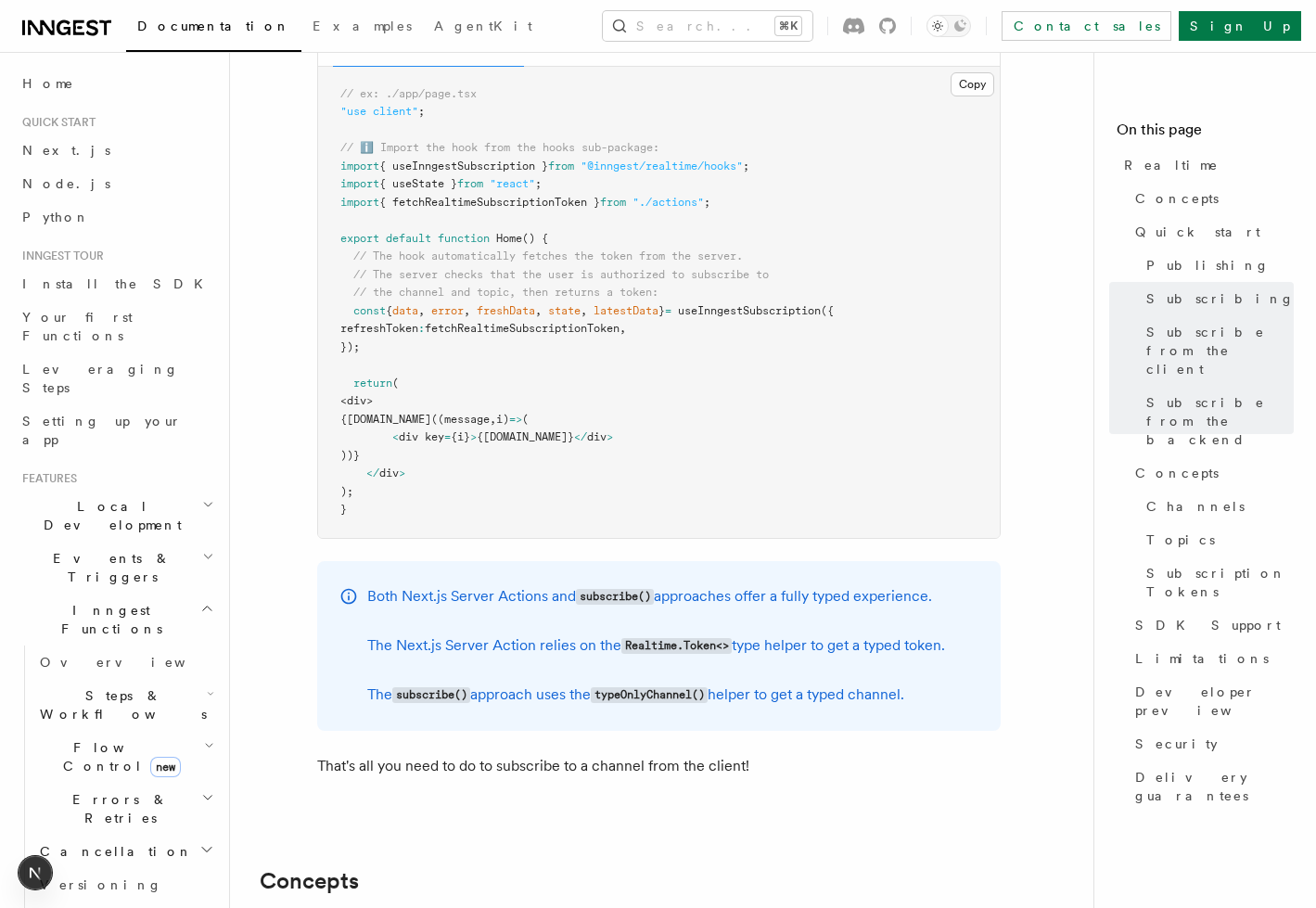
scroll to position [3724, 0]
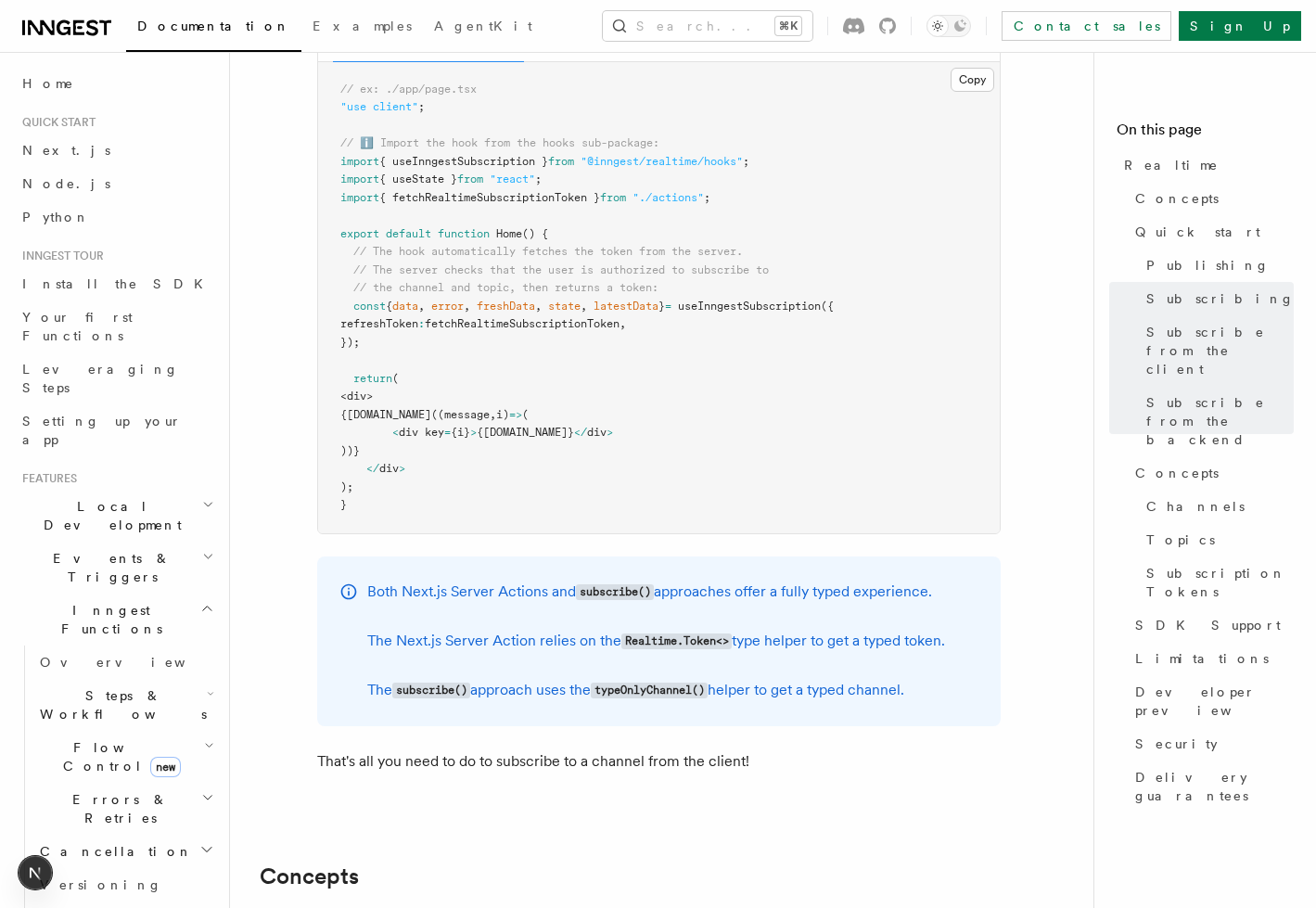
click at [880, 360] on pre "// ex: ./app/page.tsx "use client" ; // ℹ️ Import the hook from the hooks sub-p…" at bounding box center [659, 298] width 682 height 471
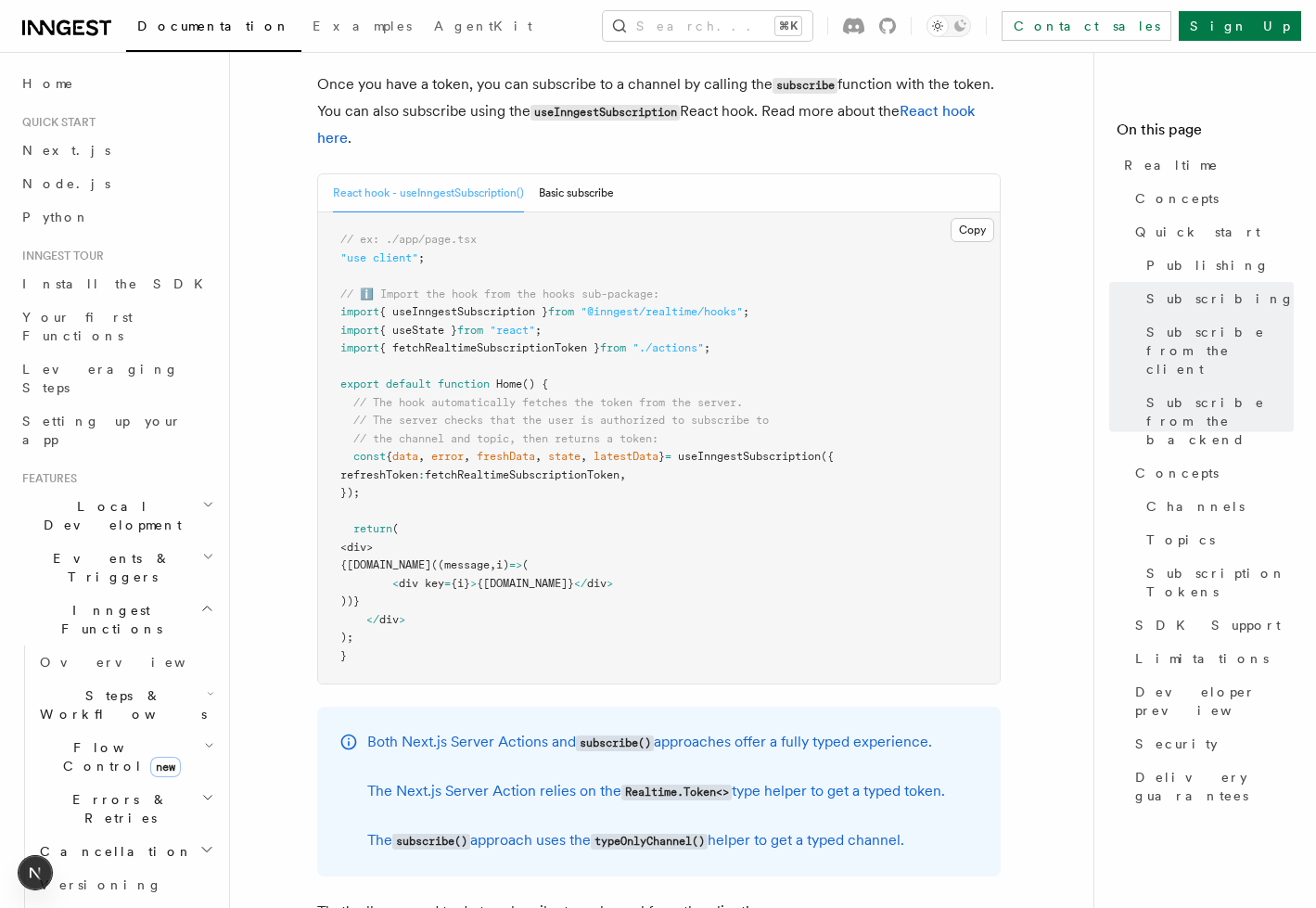
scroll to position [3567, 0]
